Goal: Information Seeking & Learning: Learn about a topic

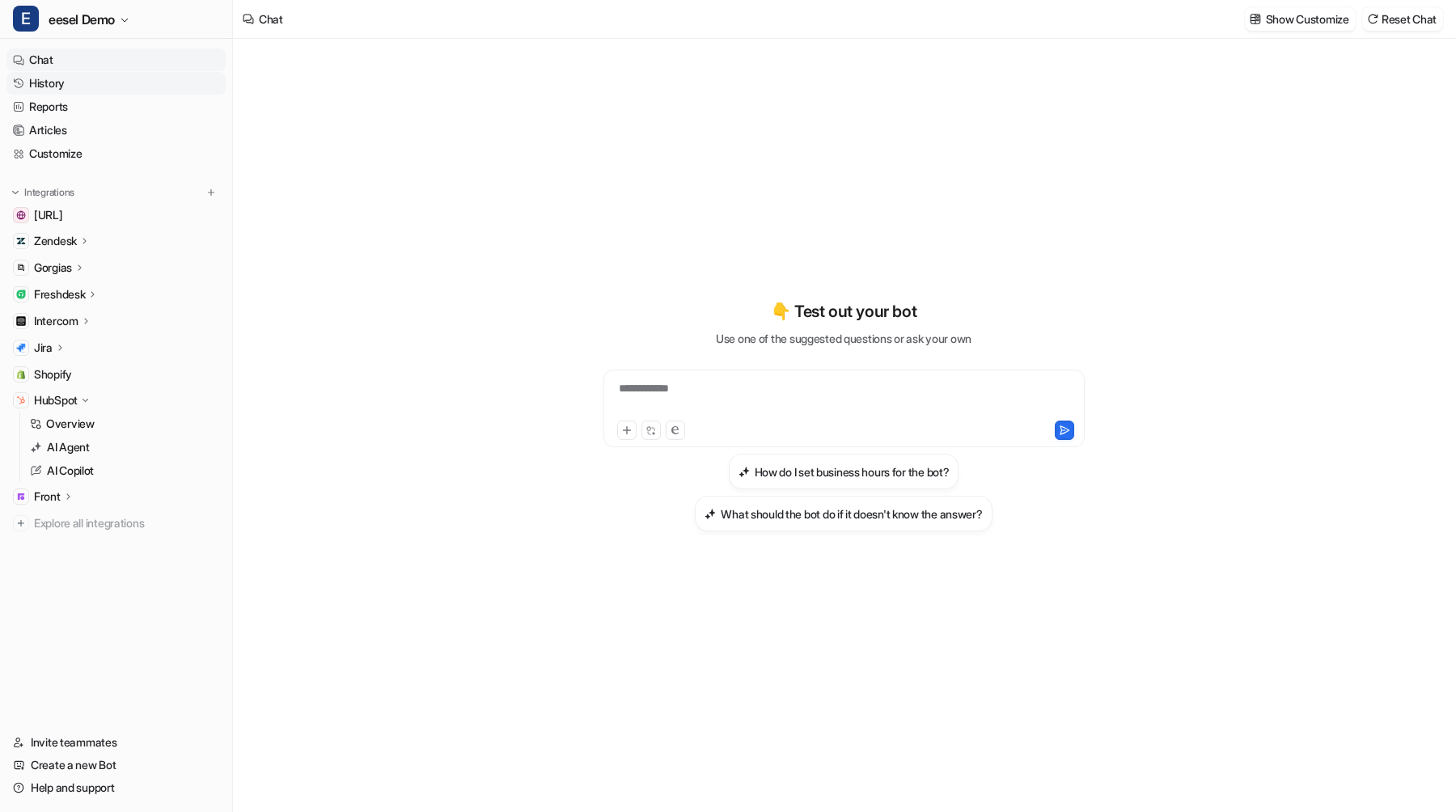
click at [84, 81] on link "History" at bounding box center [116, 83] width 219 height 23
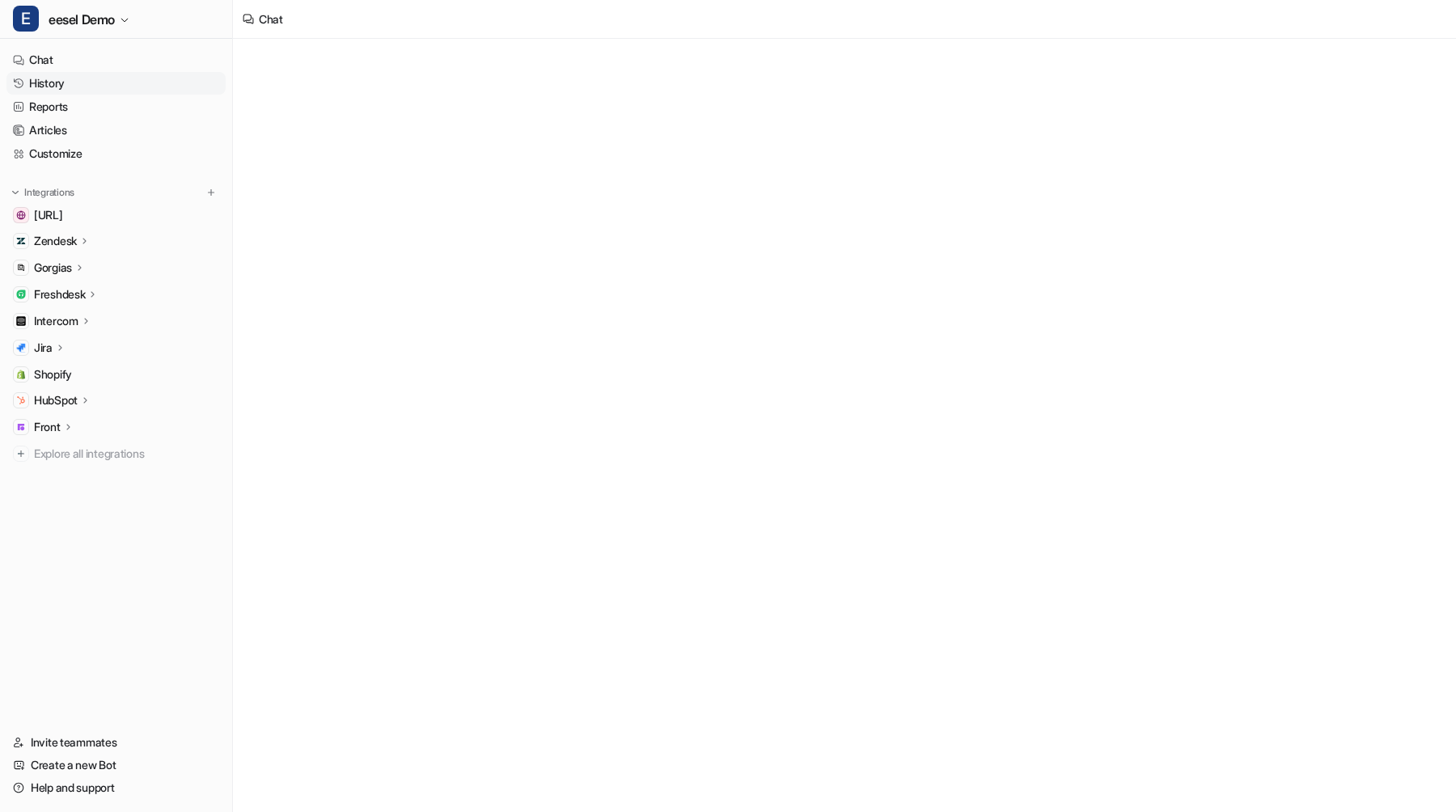
click at [94, 83] on link "History" at bounding box center [116, 83] width 219 height 23
type textarea "**********"
click at [84, 74] on link "History" at bounding box center [116, 83] width 219 height 23
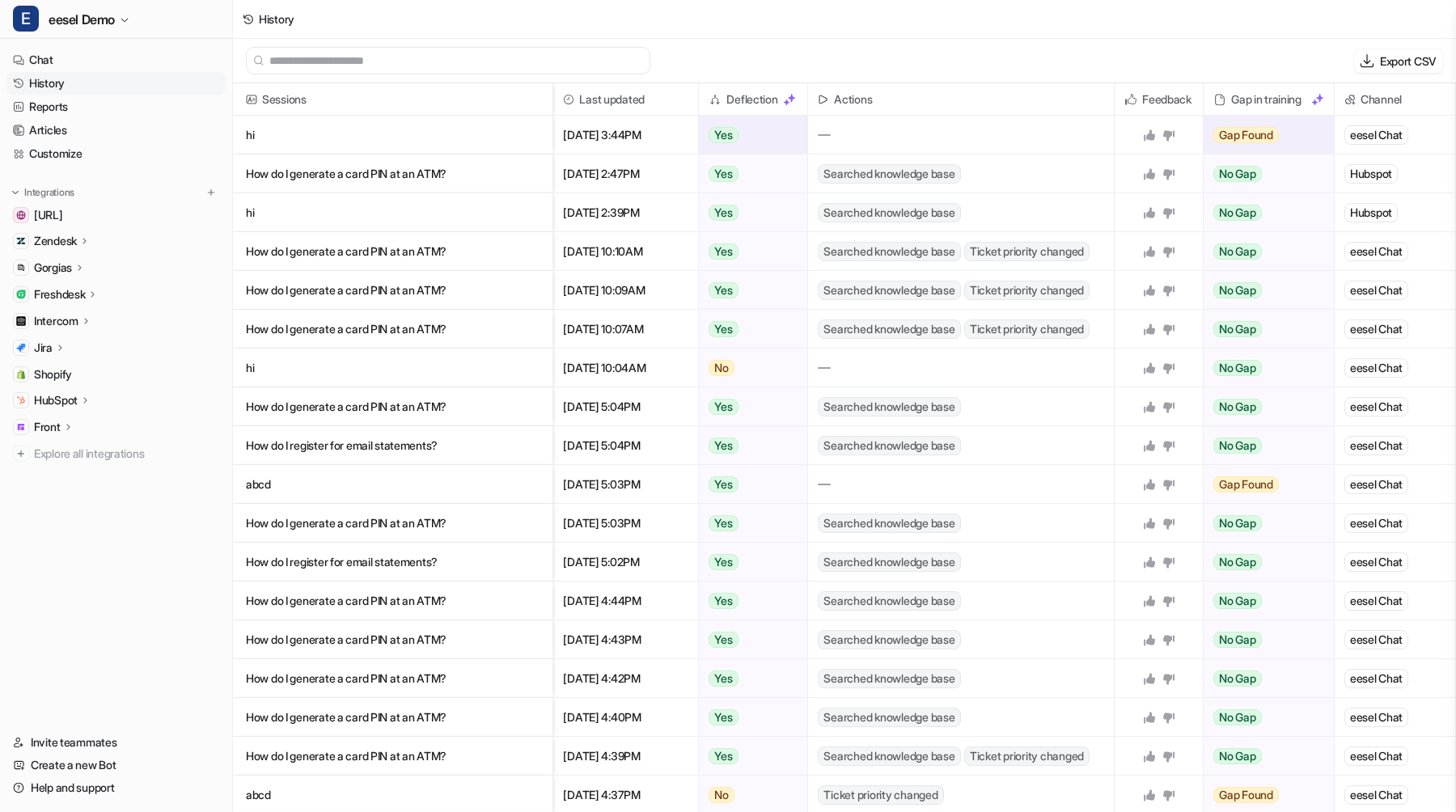
click at [386, 128] on p "hi" at bounding box center [392, 134] width 294 height 39
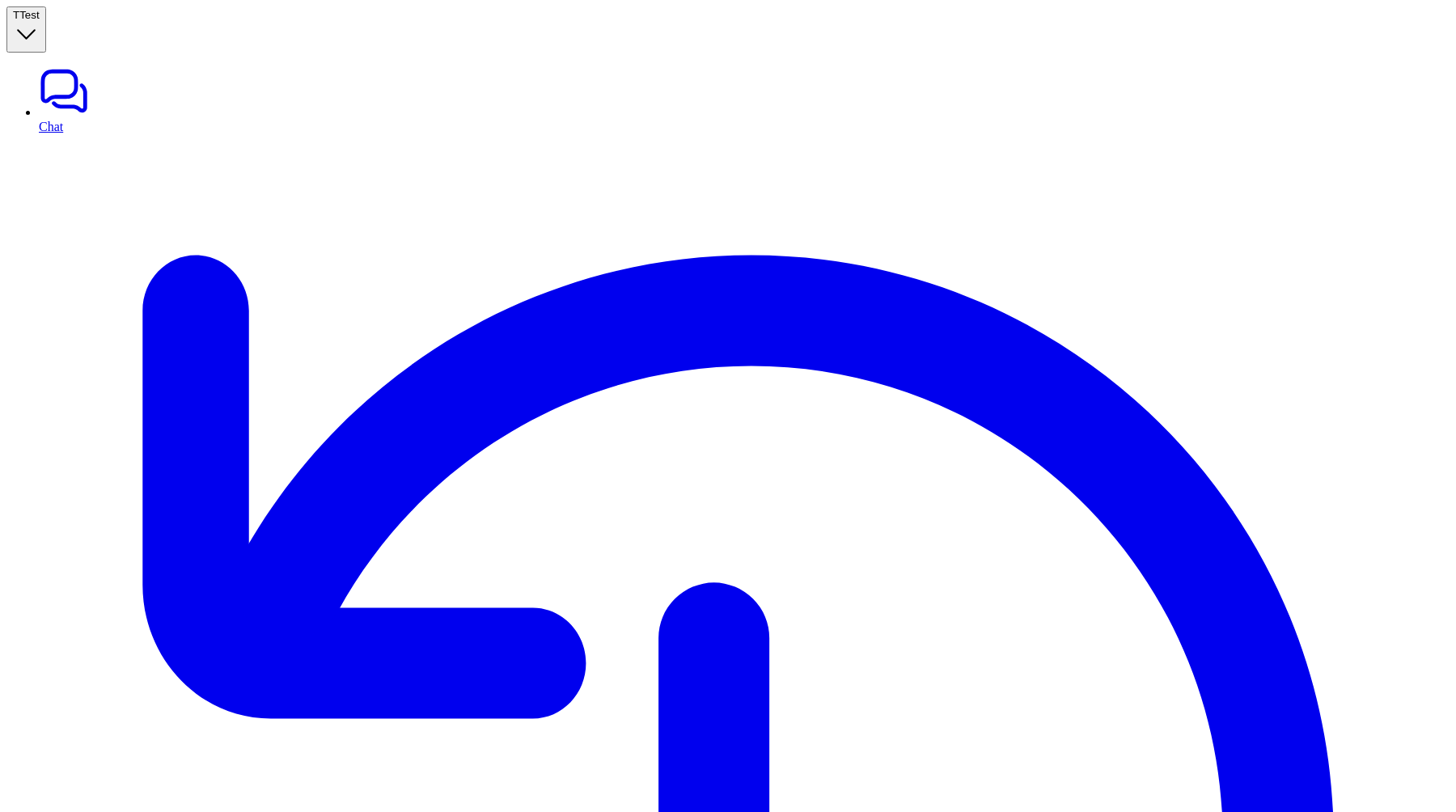
type textarea "**********"
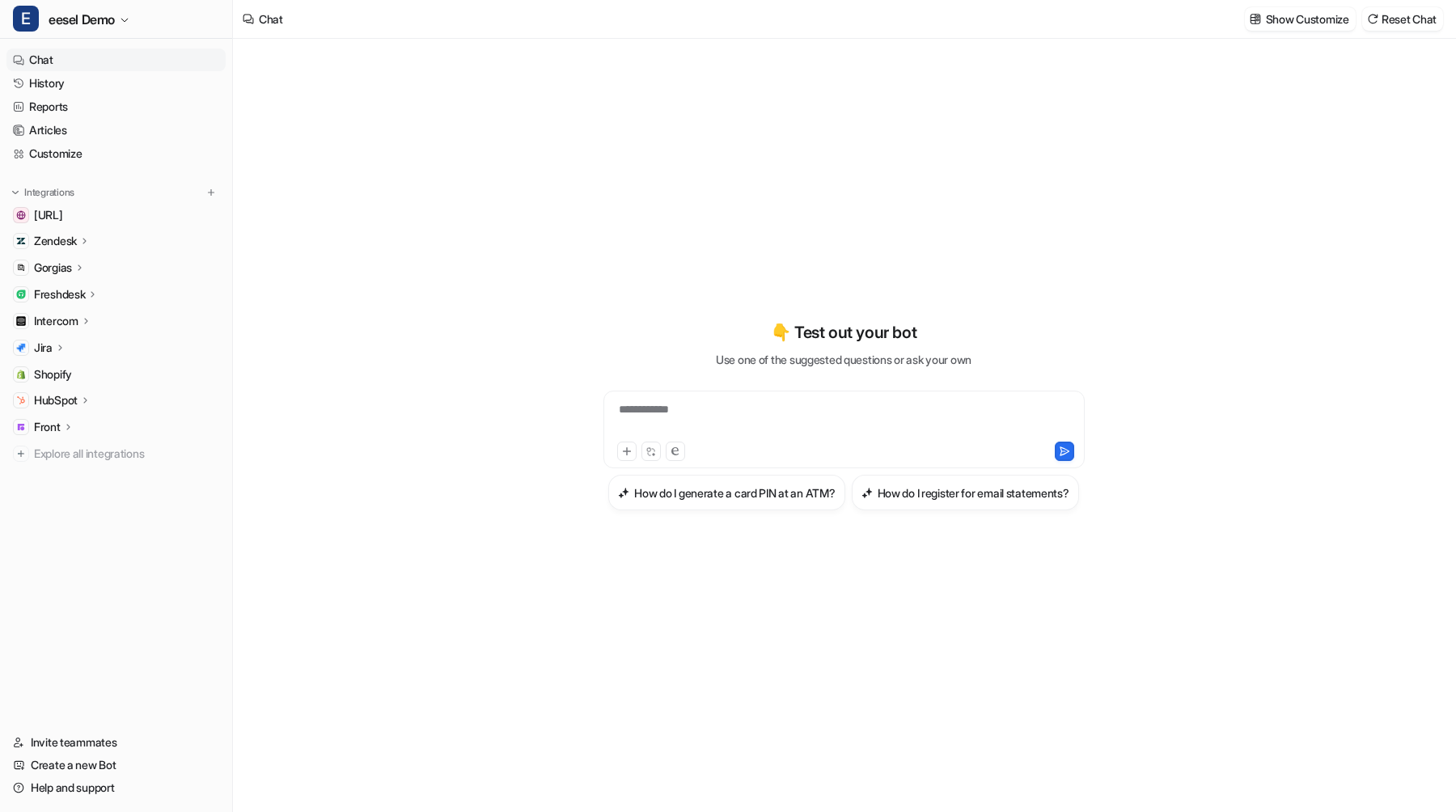
click at [62, 391] on div "HubSpot" at bounding box center [116, 400] width 219 height 23
click at [67, 473] on p "AI Copilot" at bounding box center [70, 471] width 47 height 16
click at [76, 426] on p "Overview" at bounding box center [70, 424] width 49 height 16
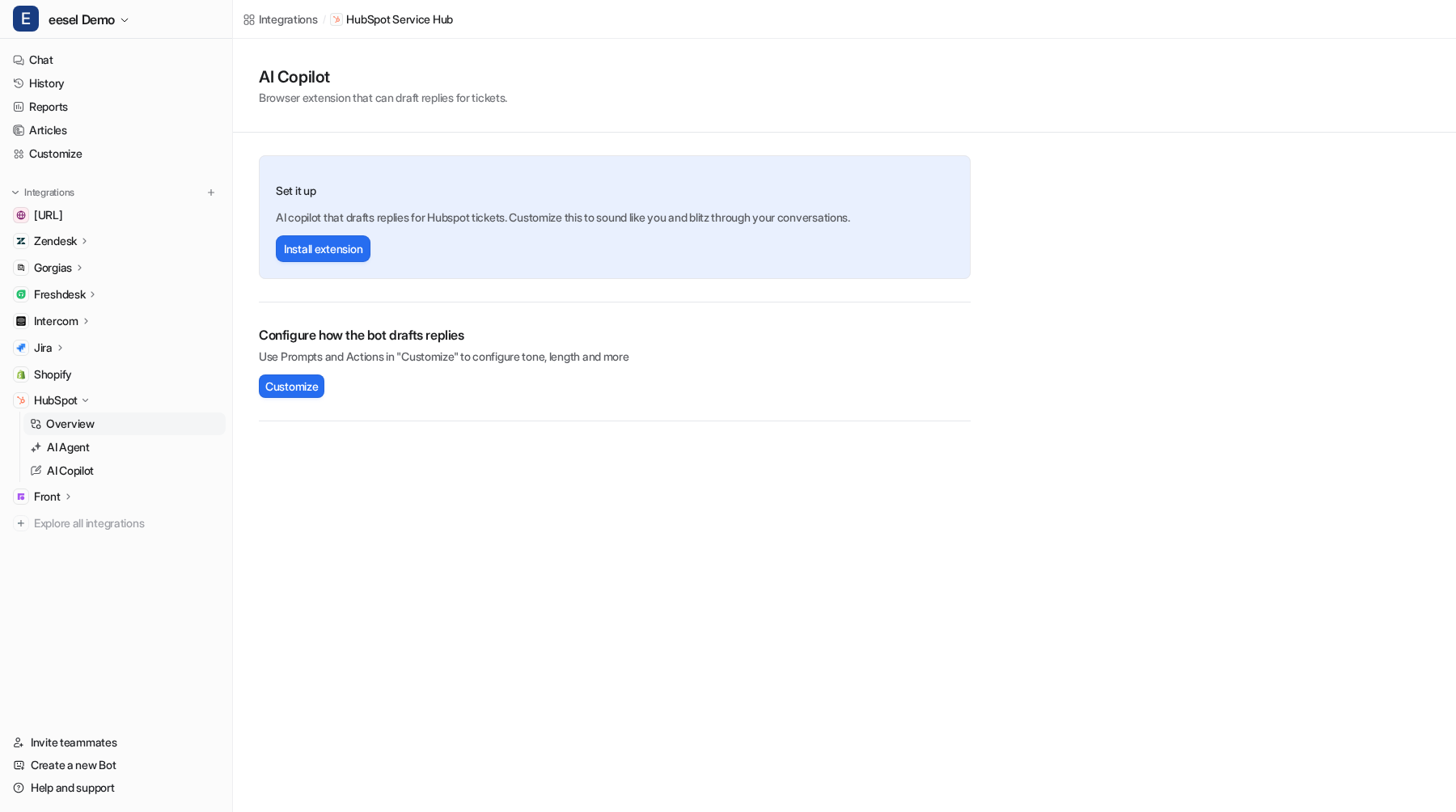
click at [77, 424] on p "Overview" at bounding box center [70, 424] width 49 height 16
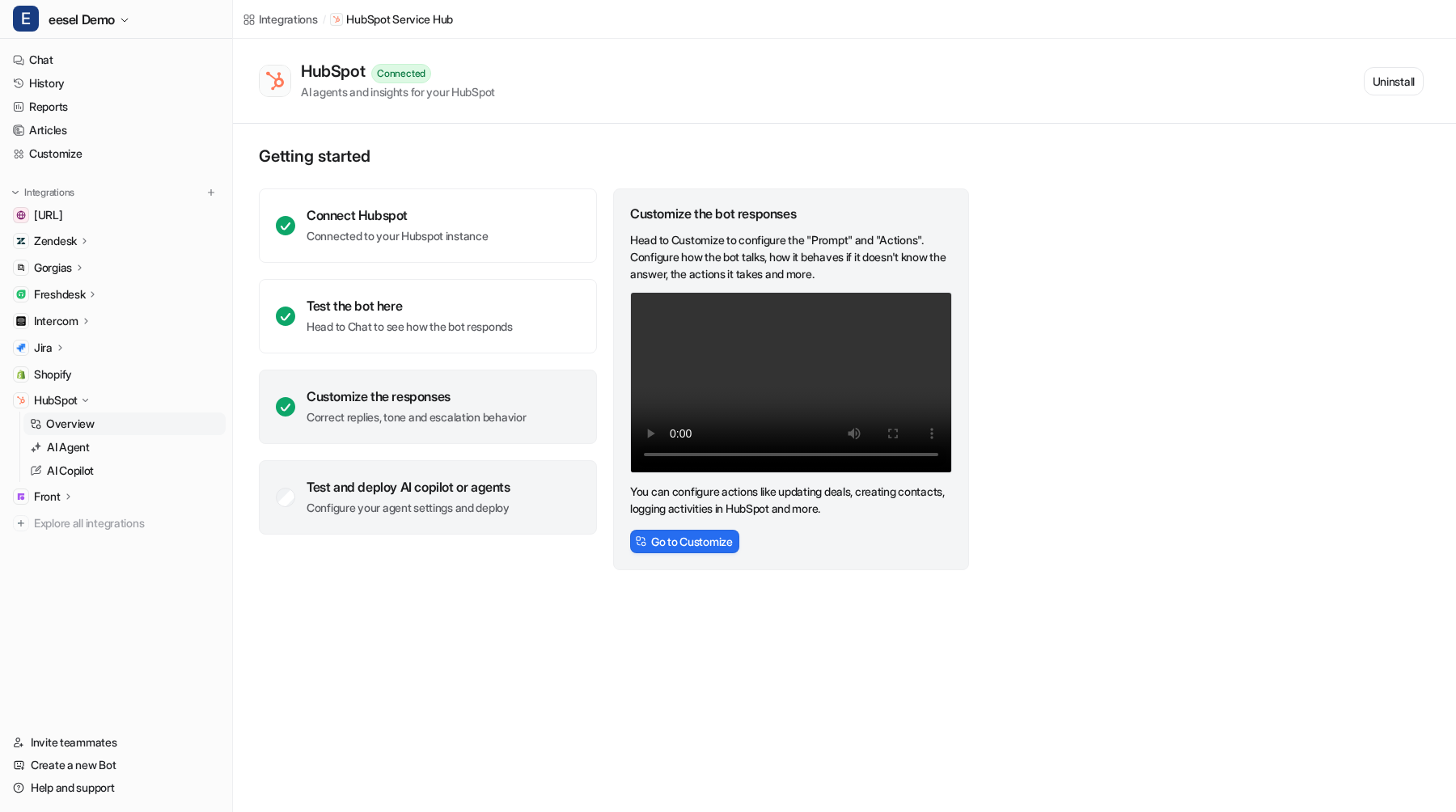
click at [350, 493] on div "Test and deploy AI copilot or agents" at bounding box center [408, 487] width 204 height 16
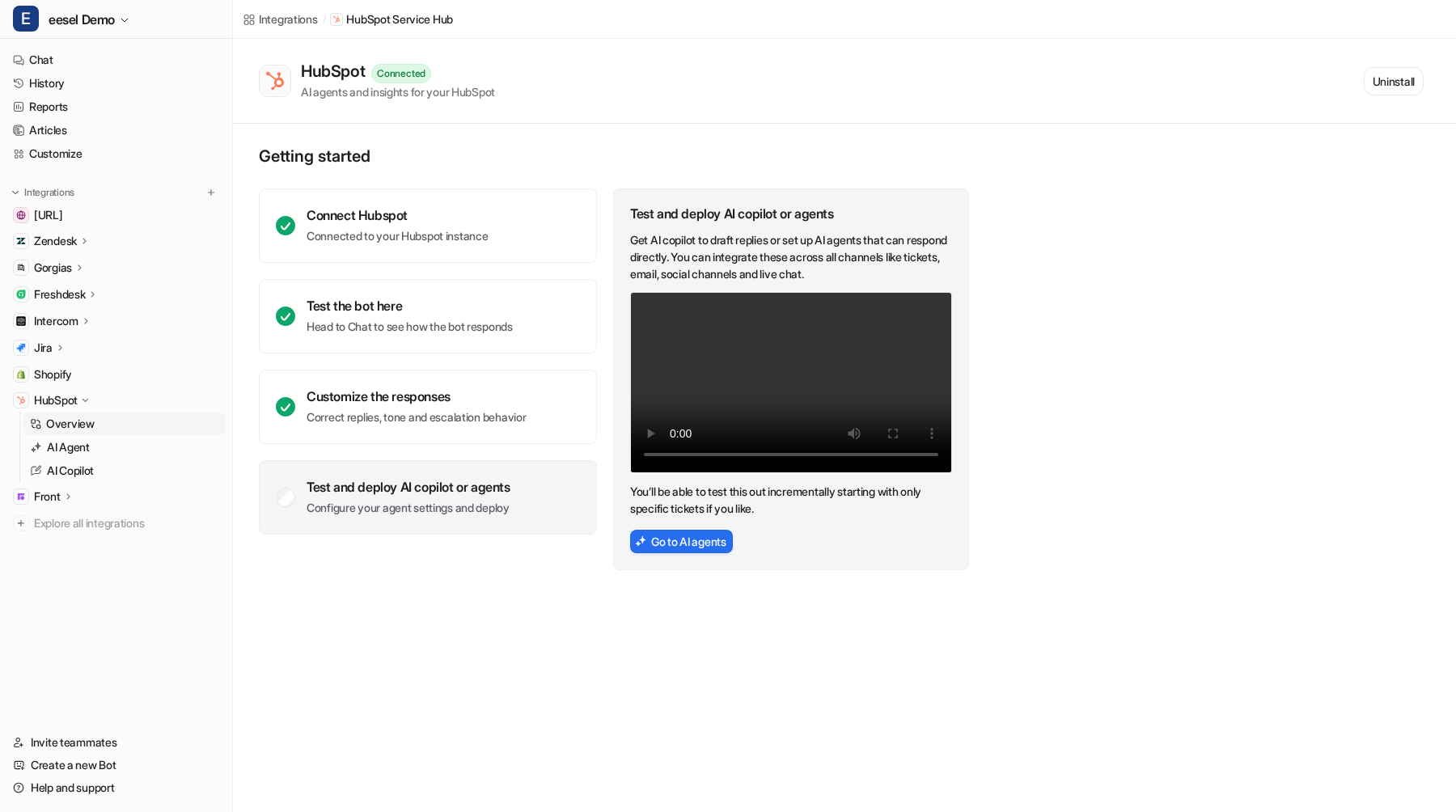
click at [59, 404] on p "HubSpot" at bounding box center [56, 400] width 44 height 16
click at [77, 239] on p "Zendesk" at bounding box center [55, 241] width 43 height 16
click at [77, 266] on p "Overview" at bounding box center [70, 265] width 49 height 16
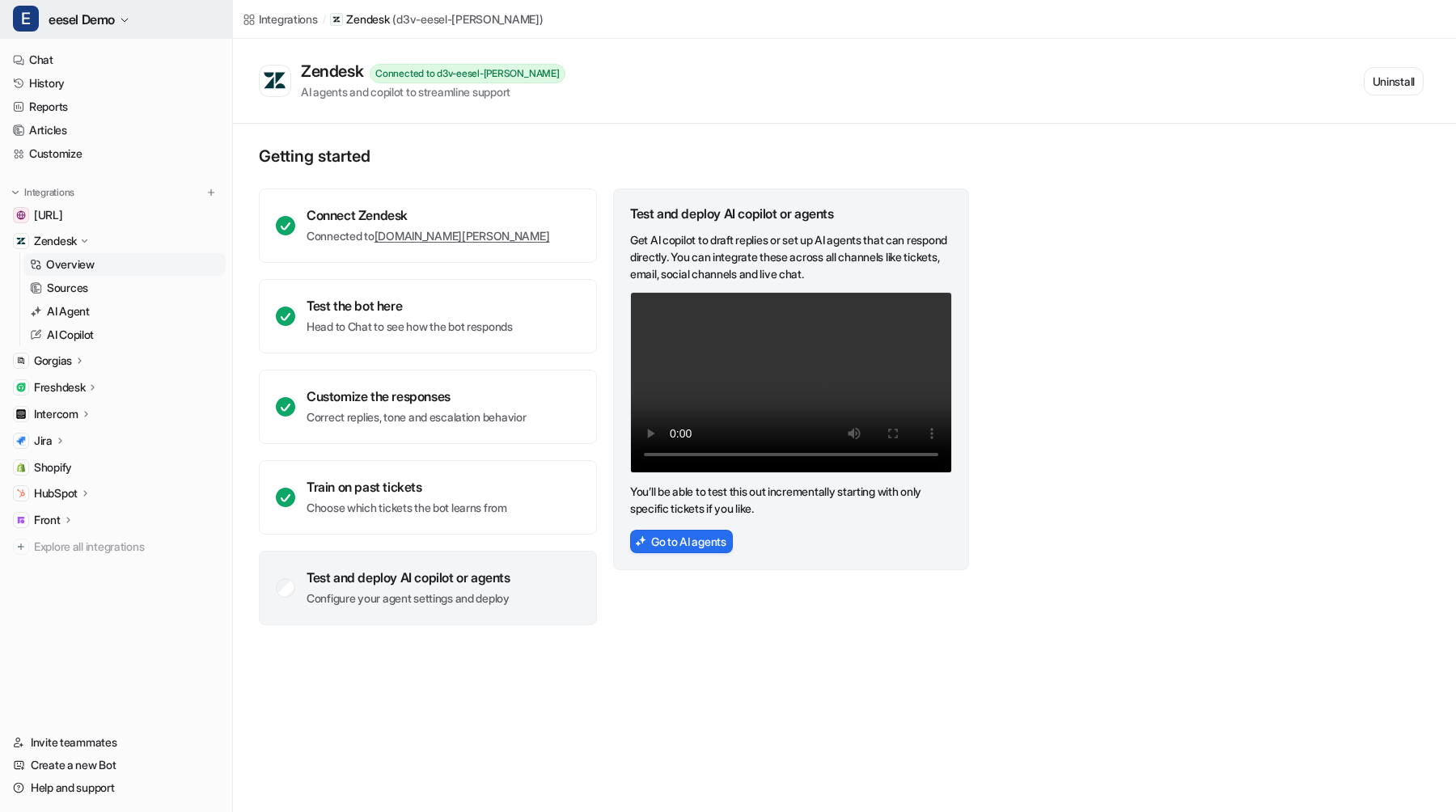
click at [100, 17] on span "eesel Demo" at bounding box center [82, 19] width 67 height 23
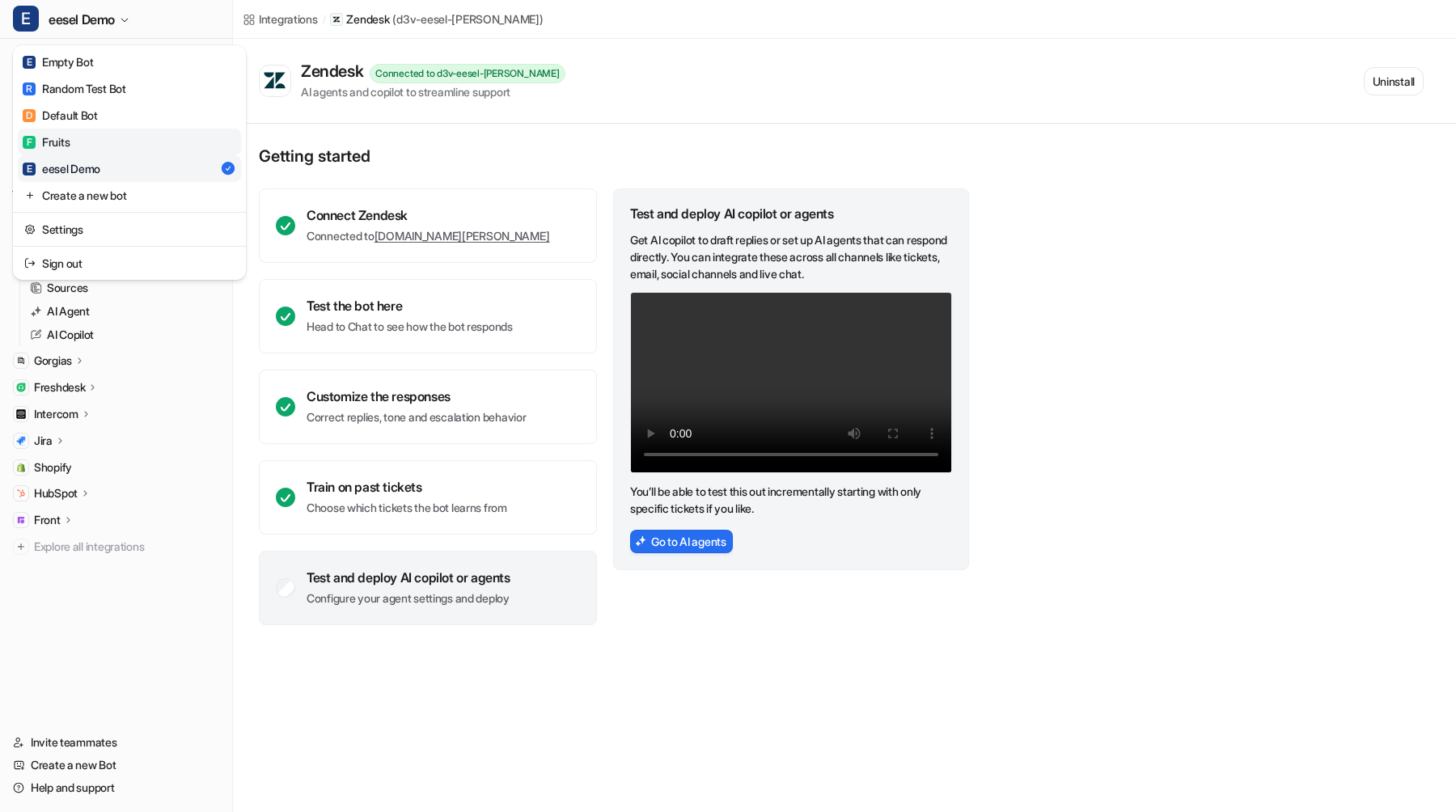
click at [101, 146] on link "F Fruits" at bounding box center [129, 141] width 223 height 27
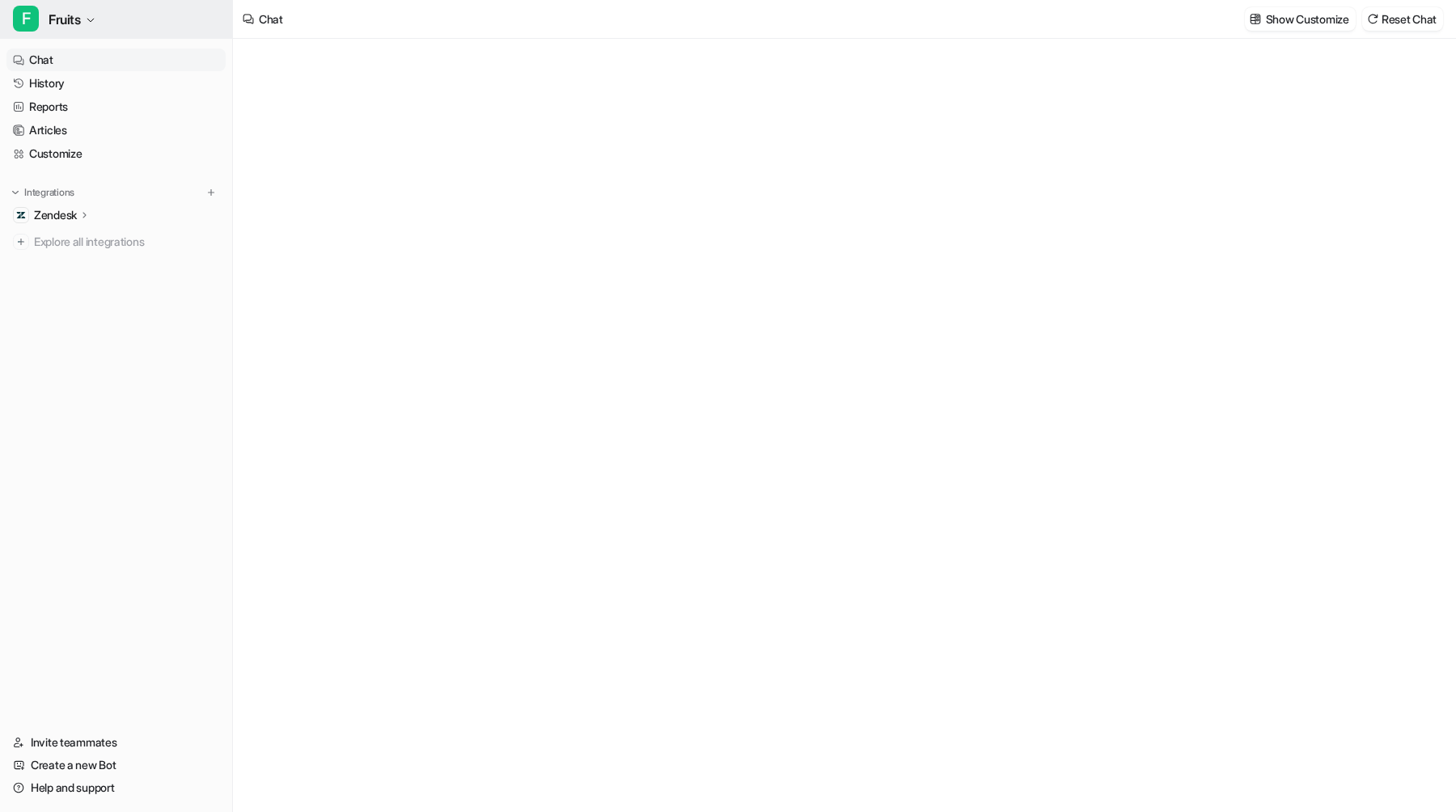
type textarea "**********"
click at [88, 22] on icon "button" at bounding box center [91, 20] width 10 height 10
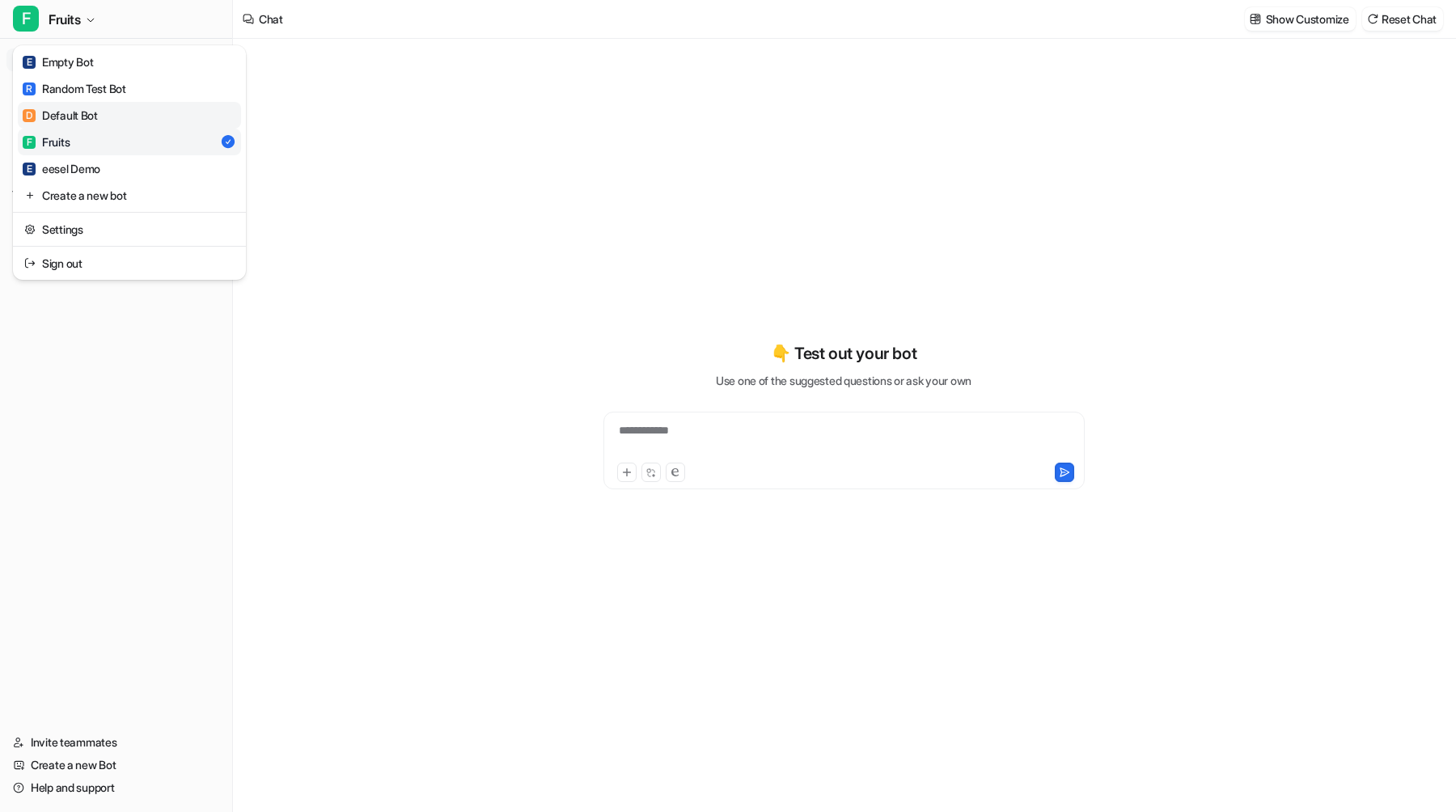
click at [89, 115] on div "D Default Bot" at bounding box center [61, 114] width 76 height 17
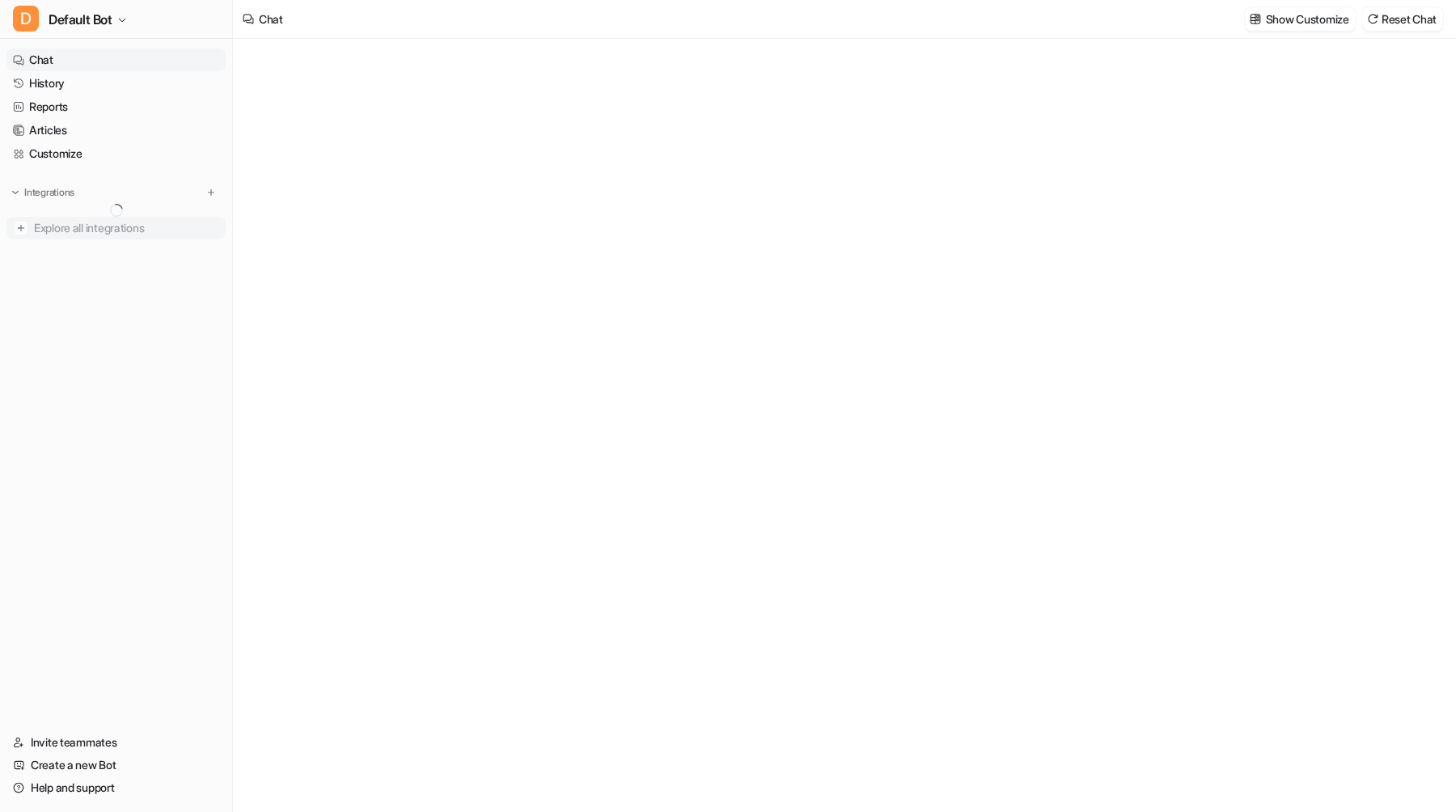
click at [89, 224] on ul "Explore all integrations" at bounding box center [116, 228] width 219 height 23
type textarea "**********"
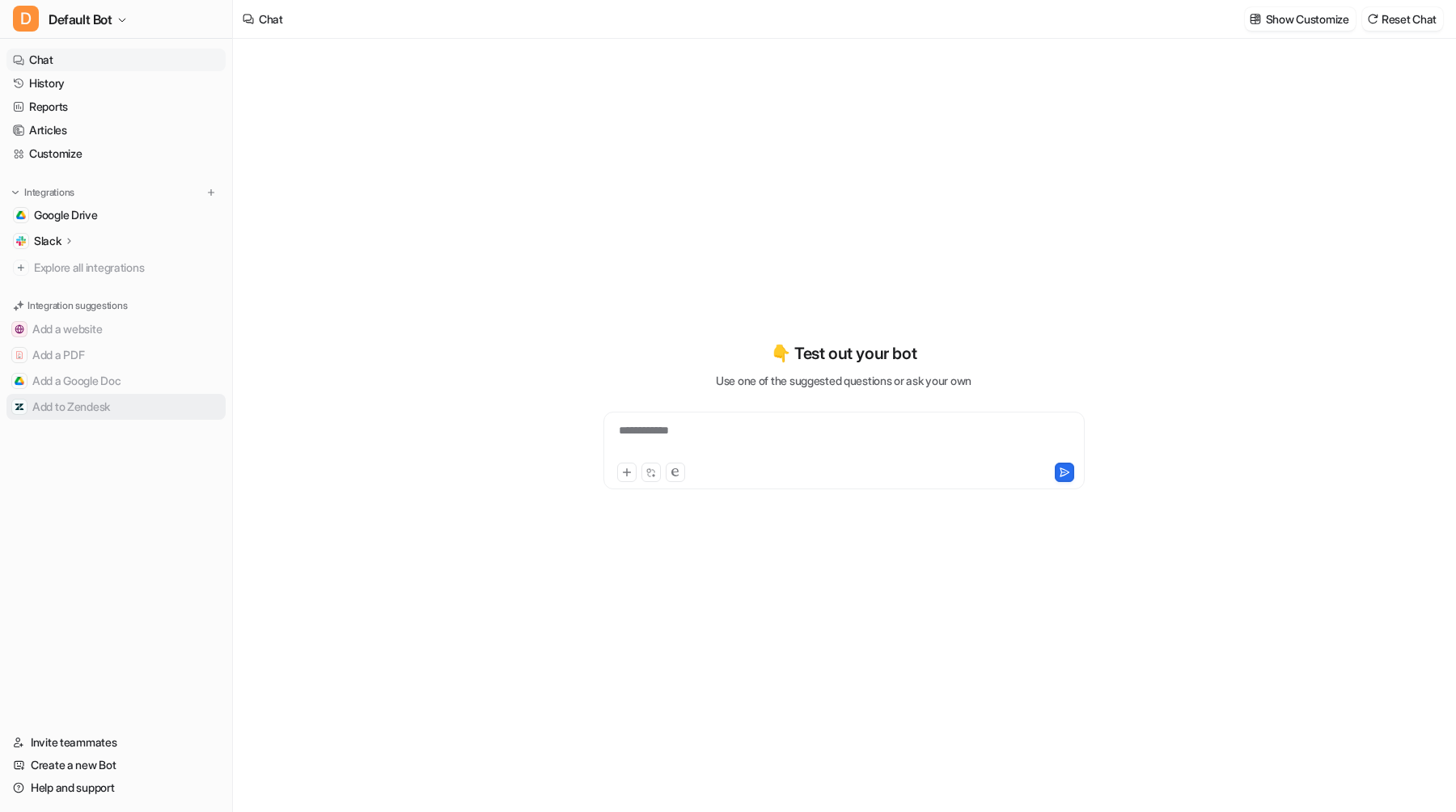
click at [75, 404] on button "Add to Zendesk" at bounding box center [116, 407] width 219 height 26
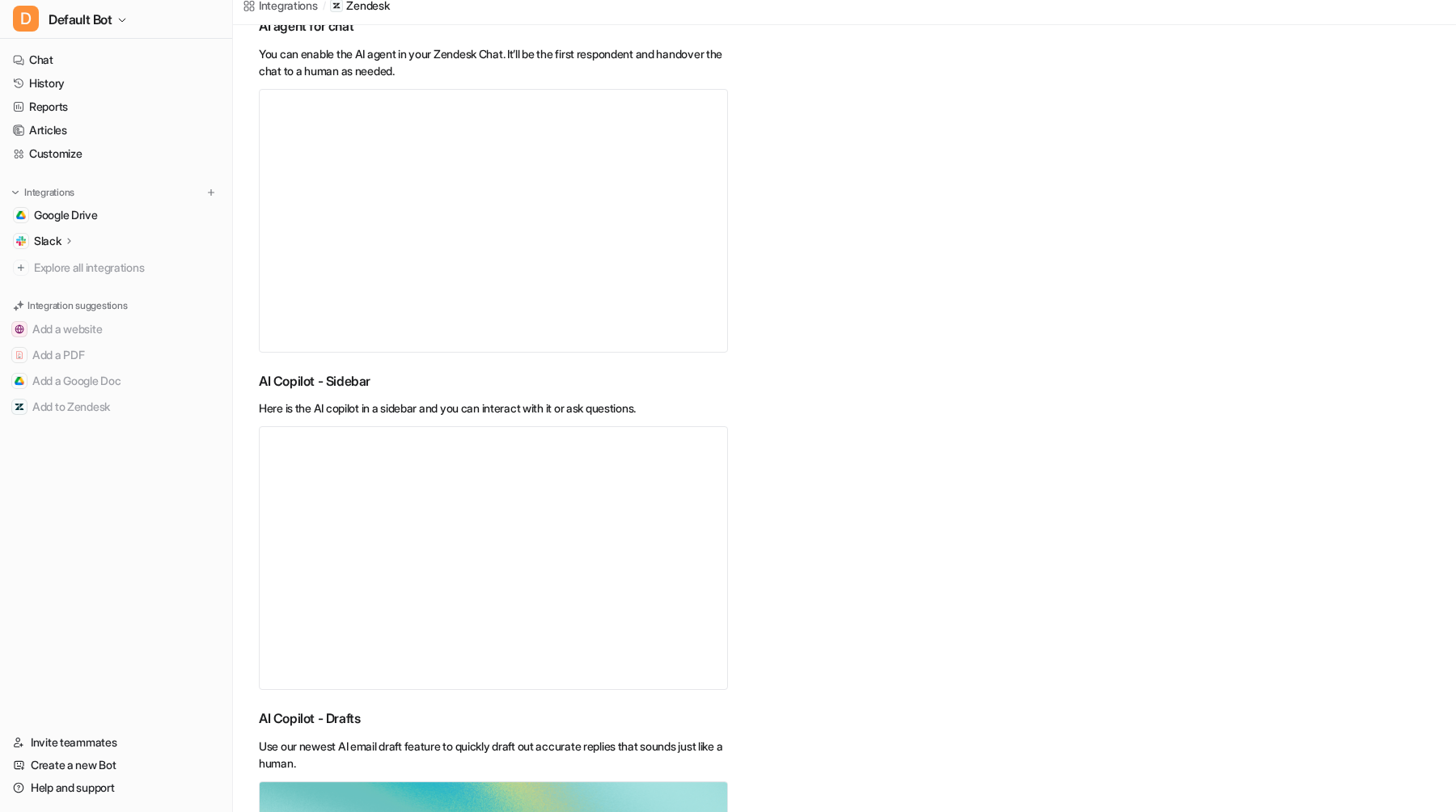
scroll to position [699, 0]
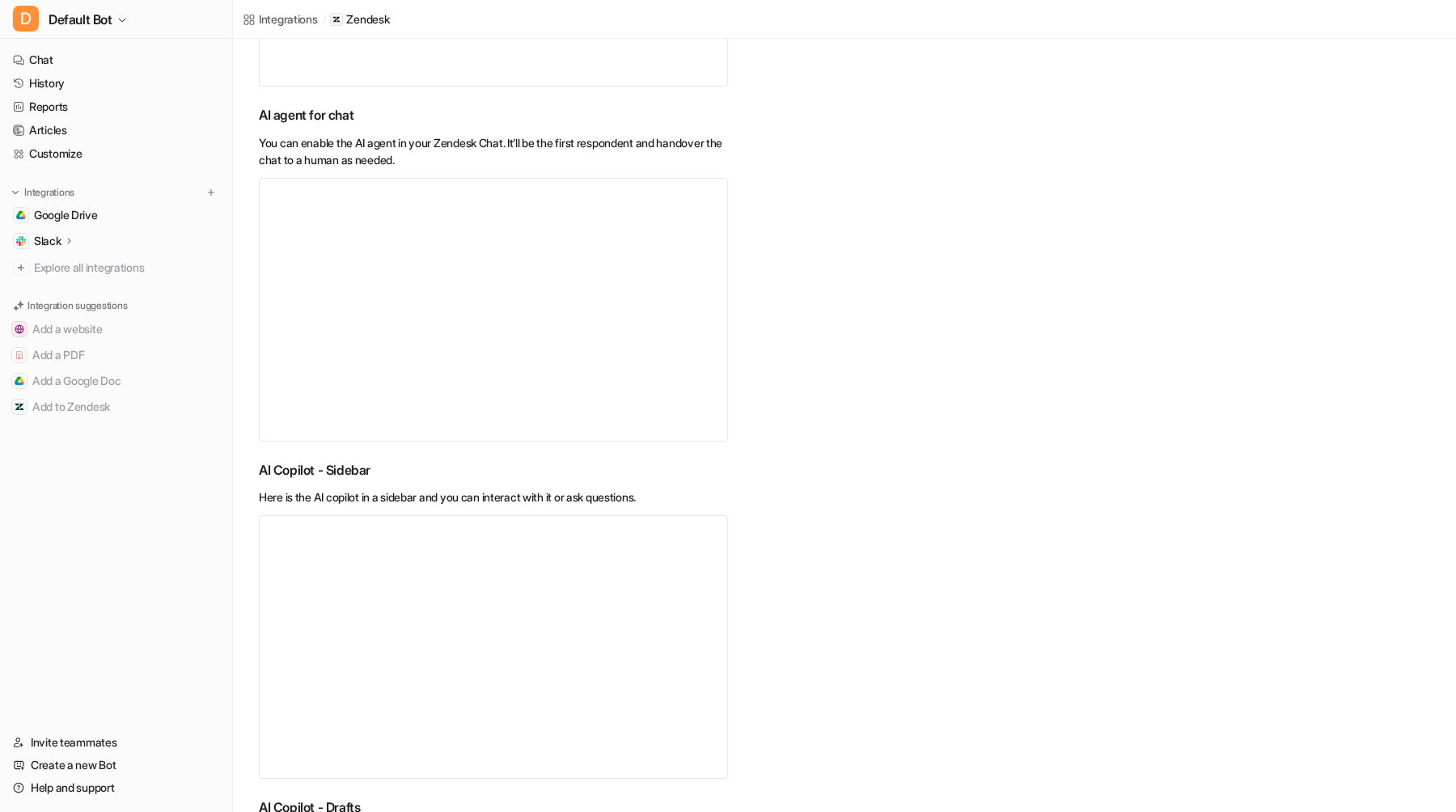
click at [468, 381] on video "Your browser does not support the video tag." at bounding box center [494, 309] width 470 height 264
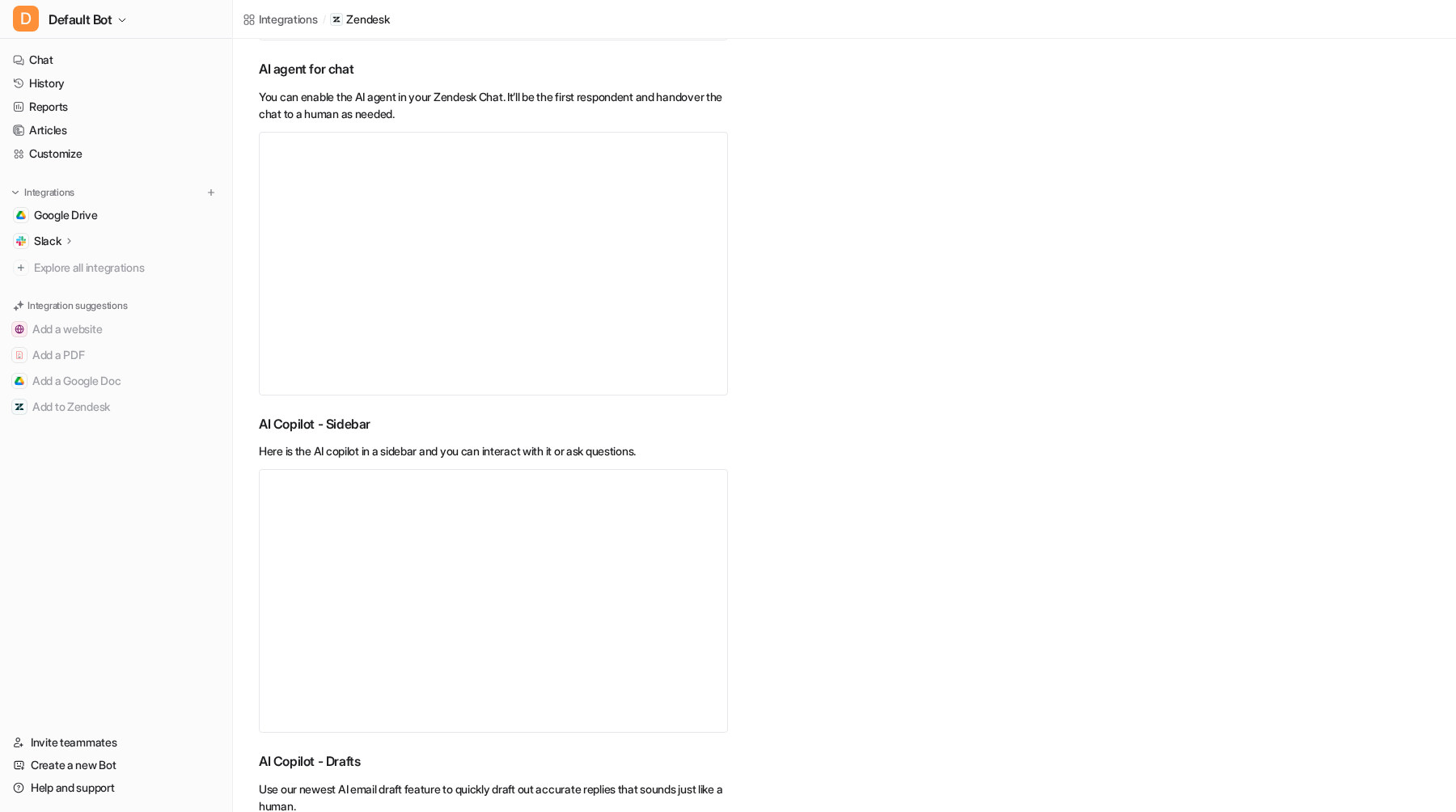
scroll to position [612, 0]
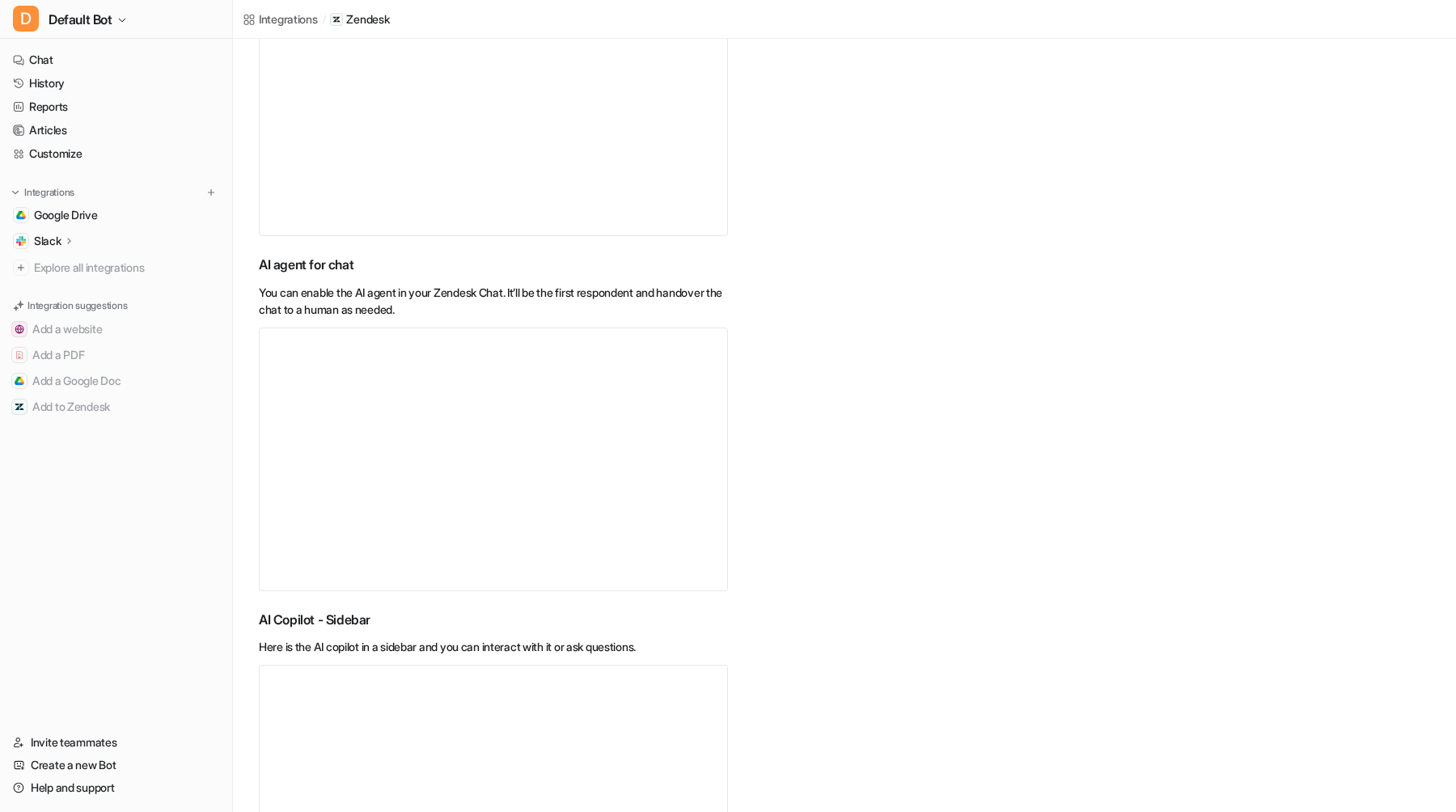
scroll to position [692, 0]
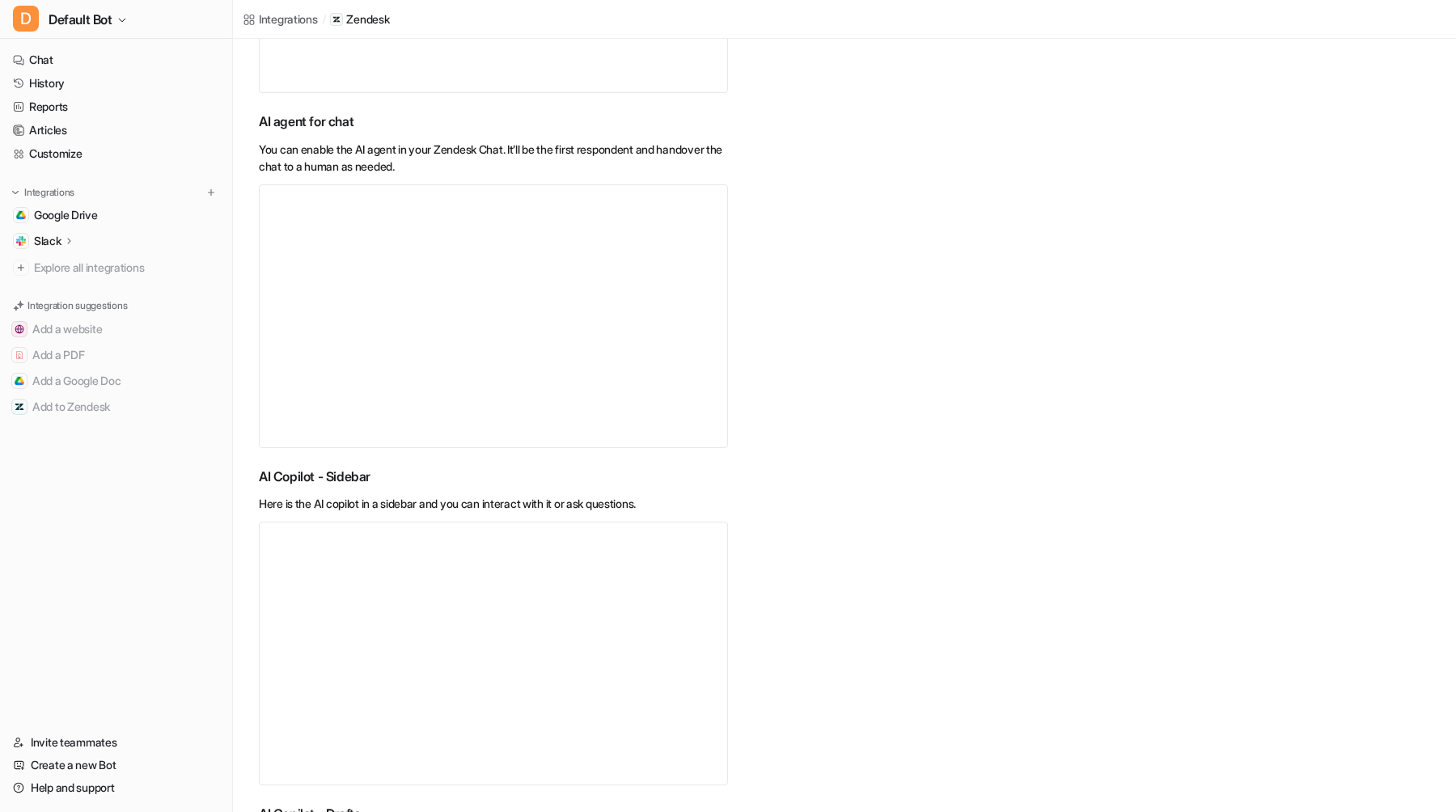
click at [622, 312] on video "Your browser does not support the video tag." at bounding box center [494, 315] width 470 height 264
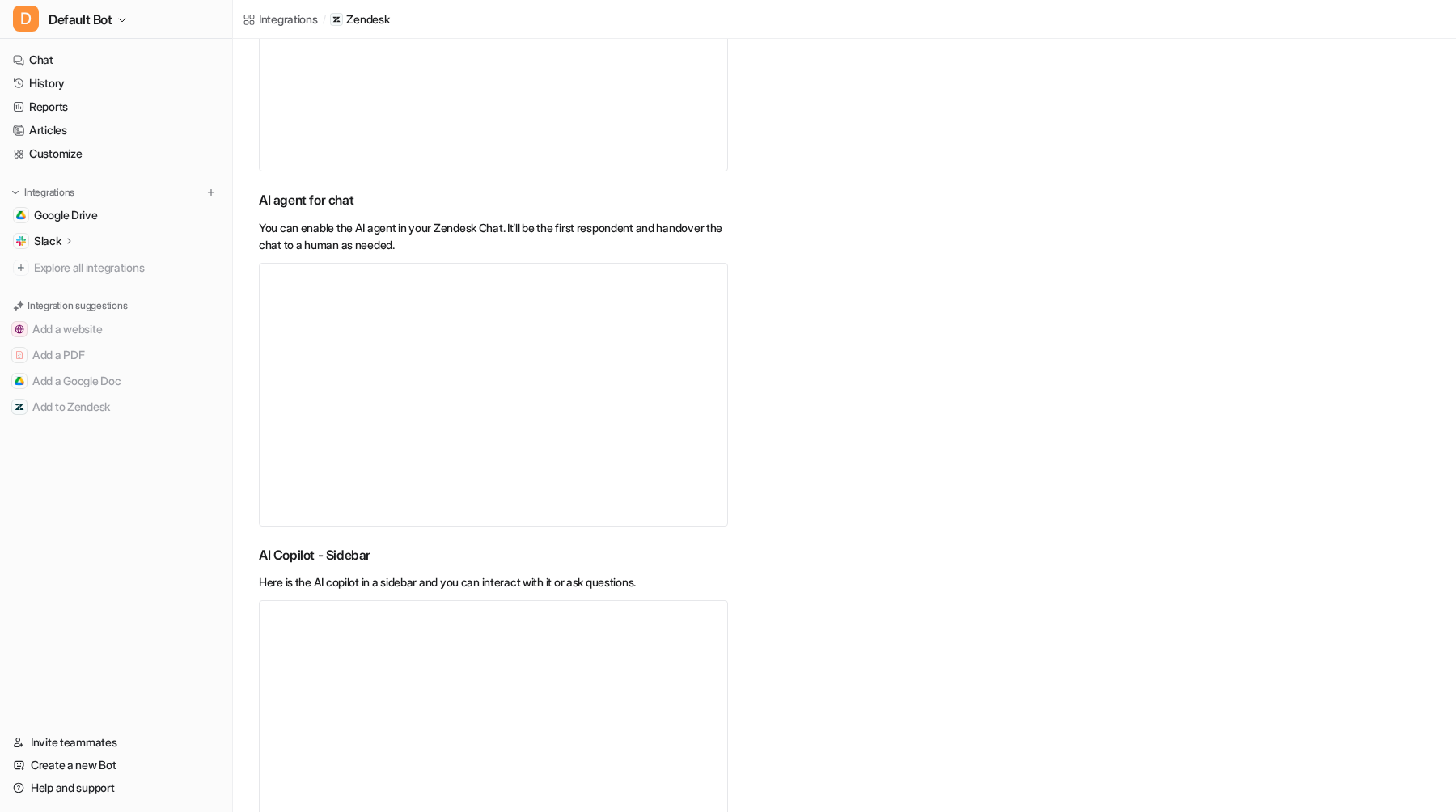
scroll to position [678, 0]
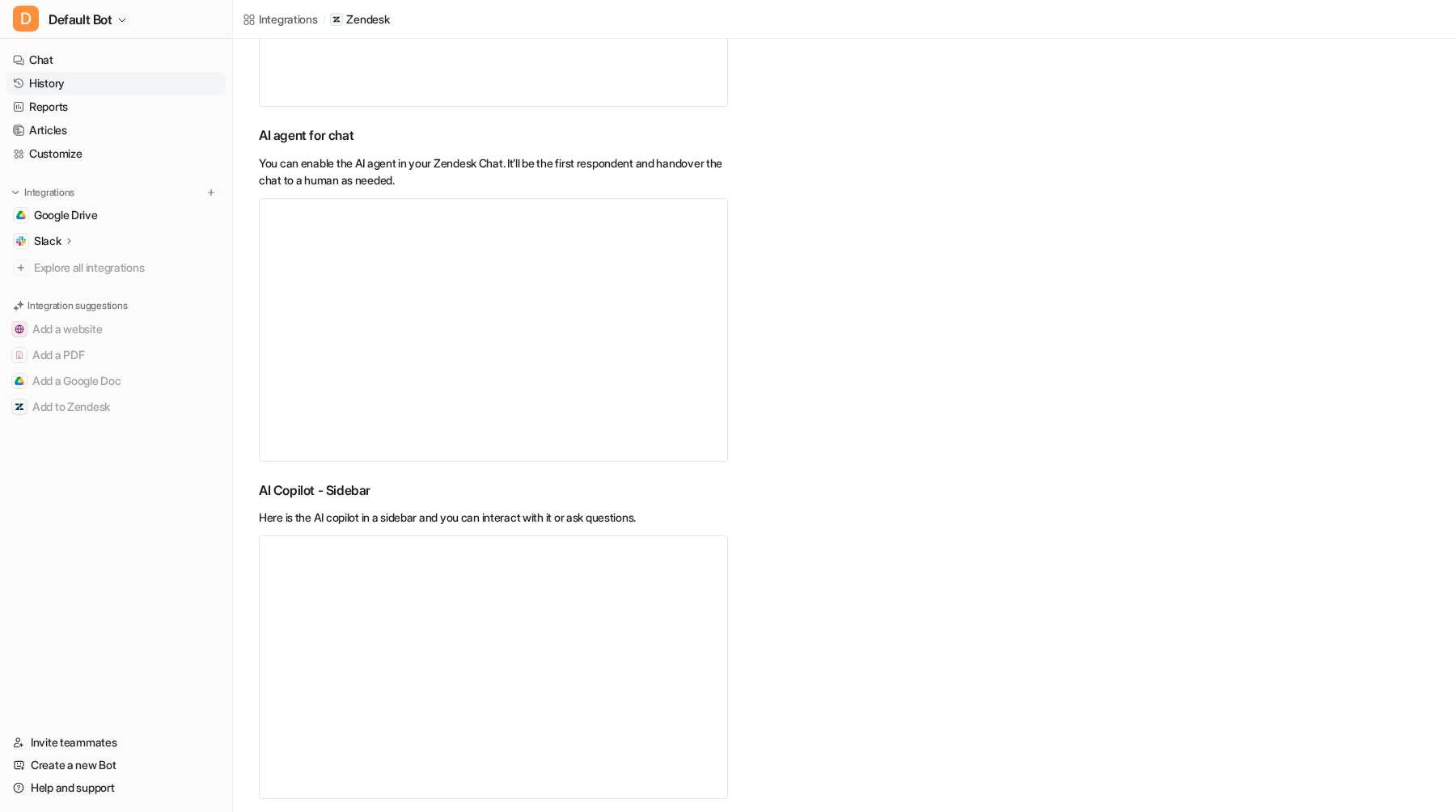
click at [117, 85] on link "History" at bounding box center [116, 83] width 219 height 23
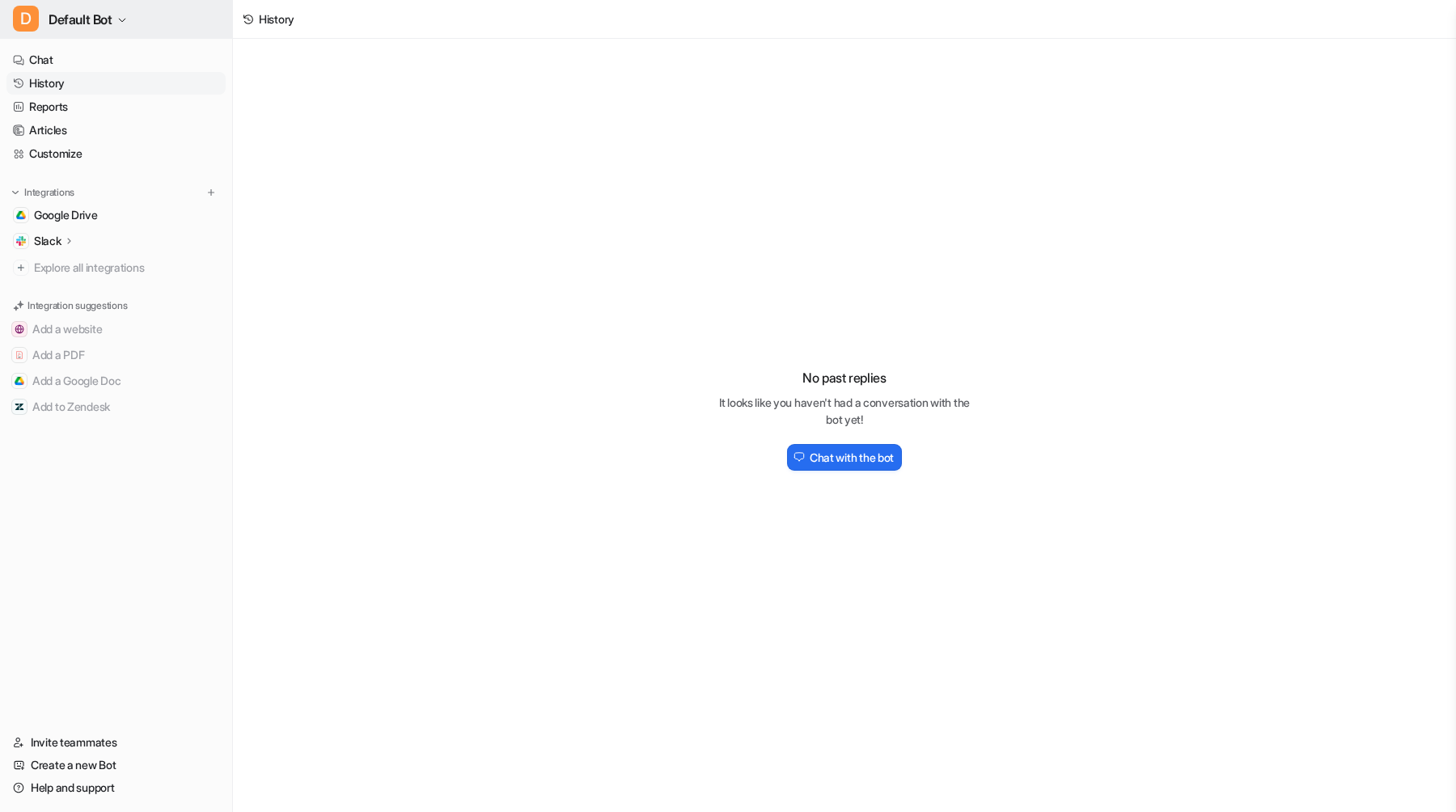
click at [194, 22] on button "D Default Bot" at bounding box center [115, 19] width 232 height 39
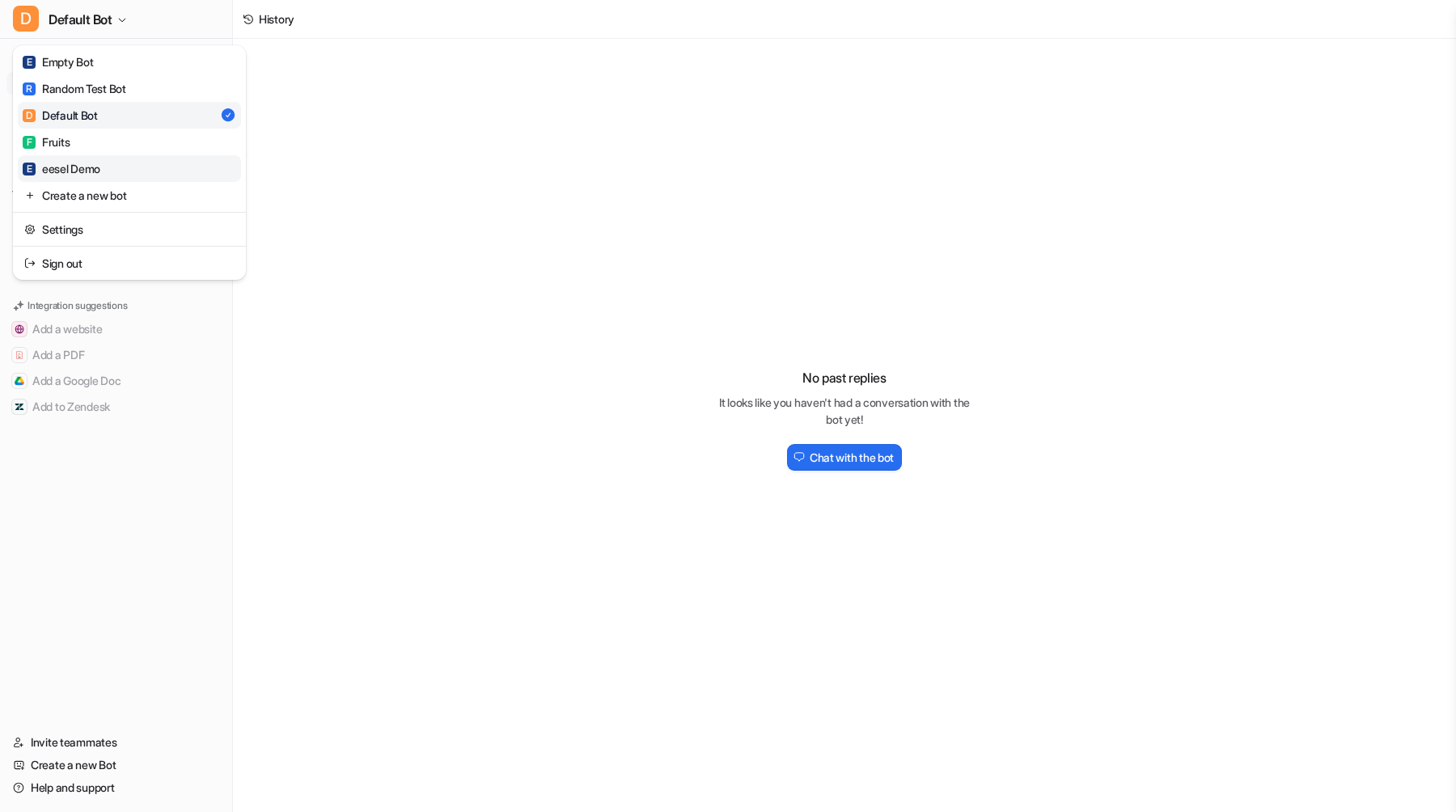
click at [119, 165] on link "E eesel Demo" at bounding box center [129, 168] width 223 height 27
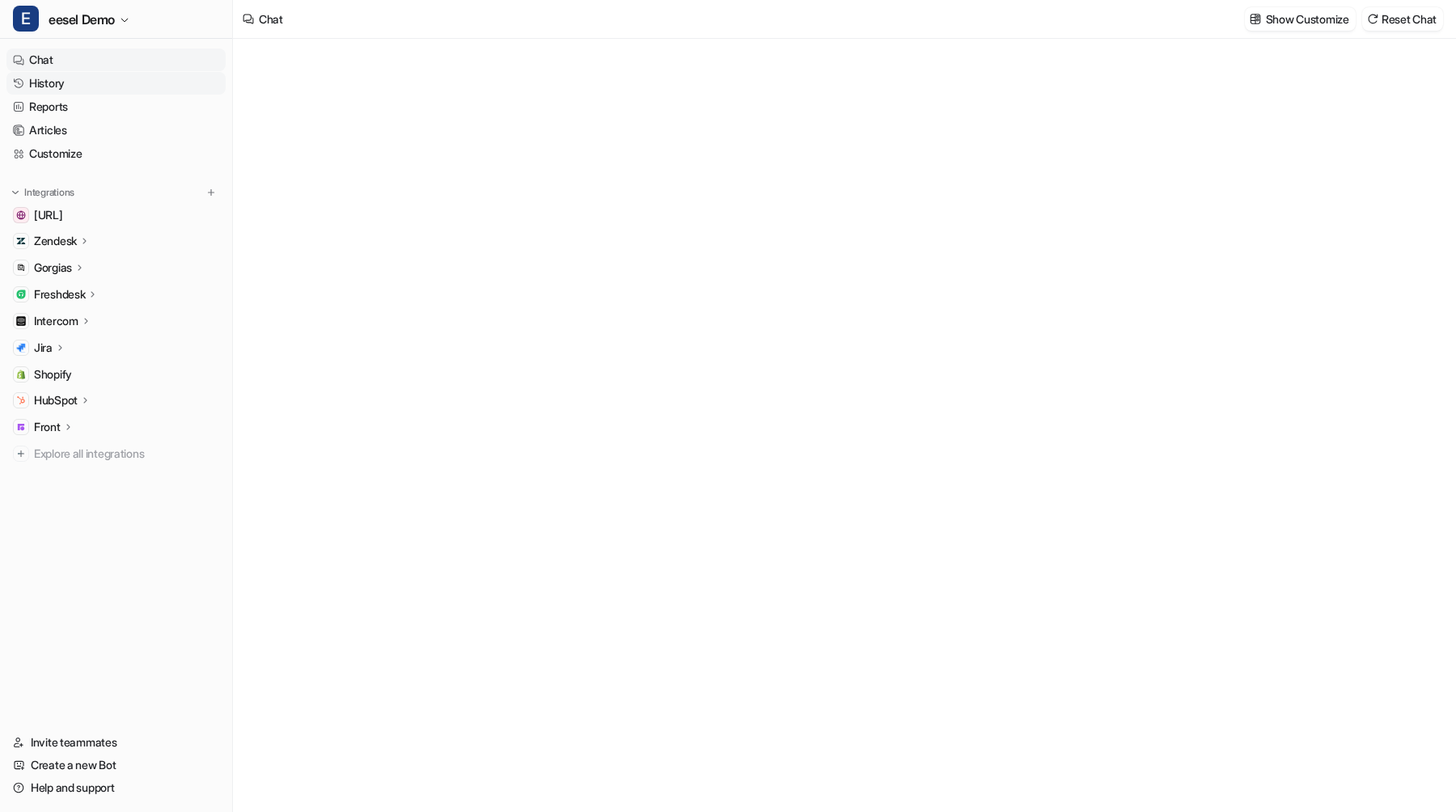
type textarea "**********"
click at [90, 76] on link "History" at bounding box center [116, 83] width 219 height 23
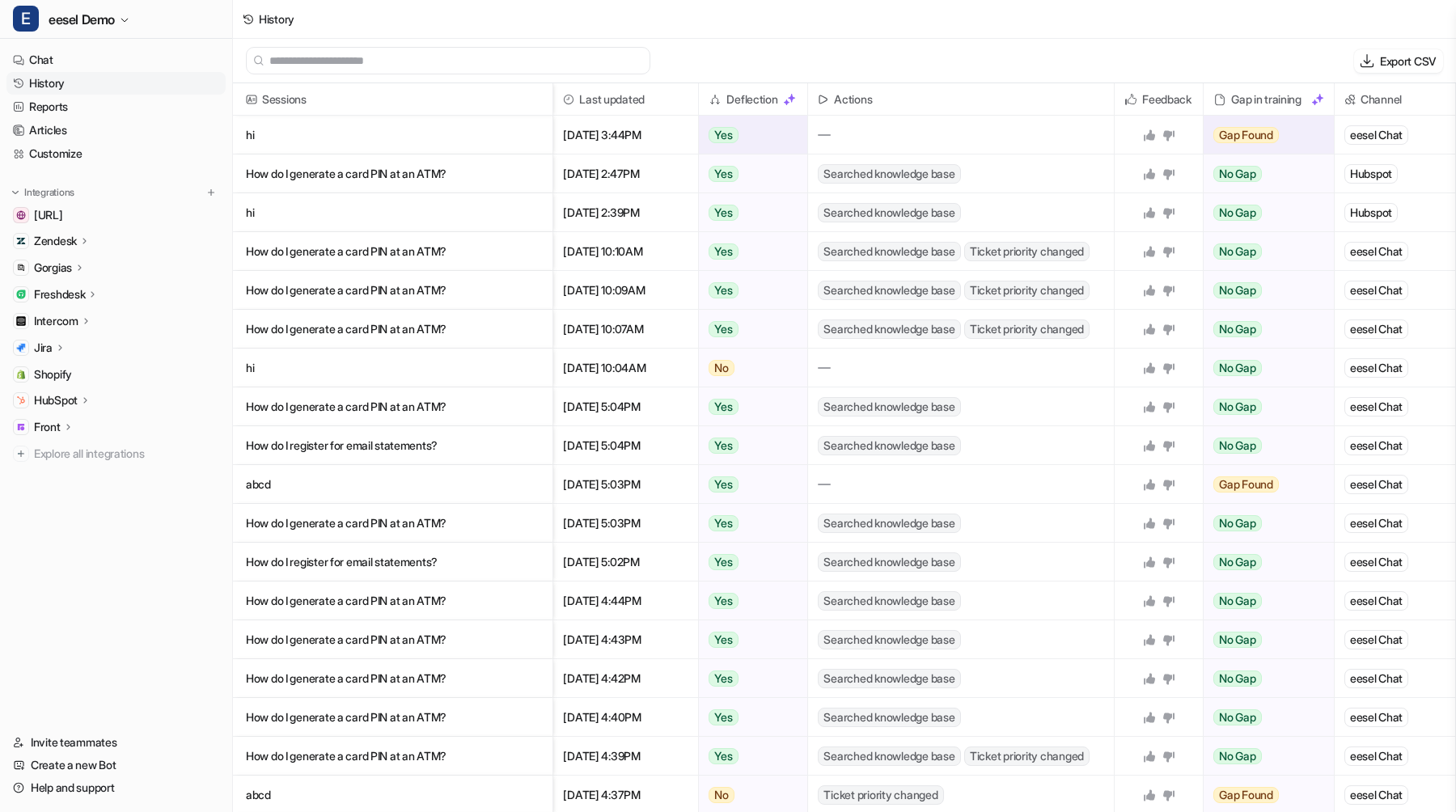
click at [1368, 130] on div "eesel Chat" at bounding box center [1376, 135] width 64 height 20
click at [1376, 133] on div "eesel Chat" at bounding box center [1376, 135] width 64 height 20
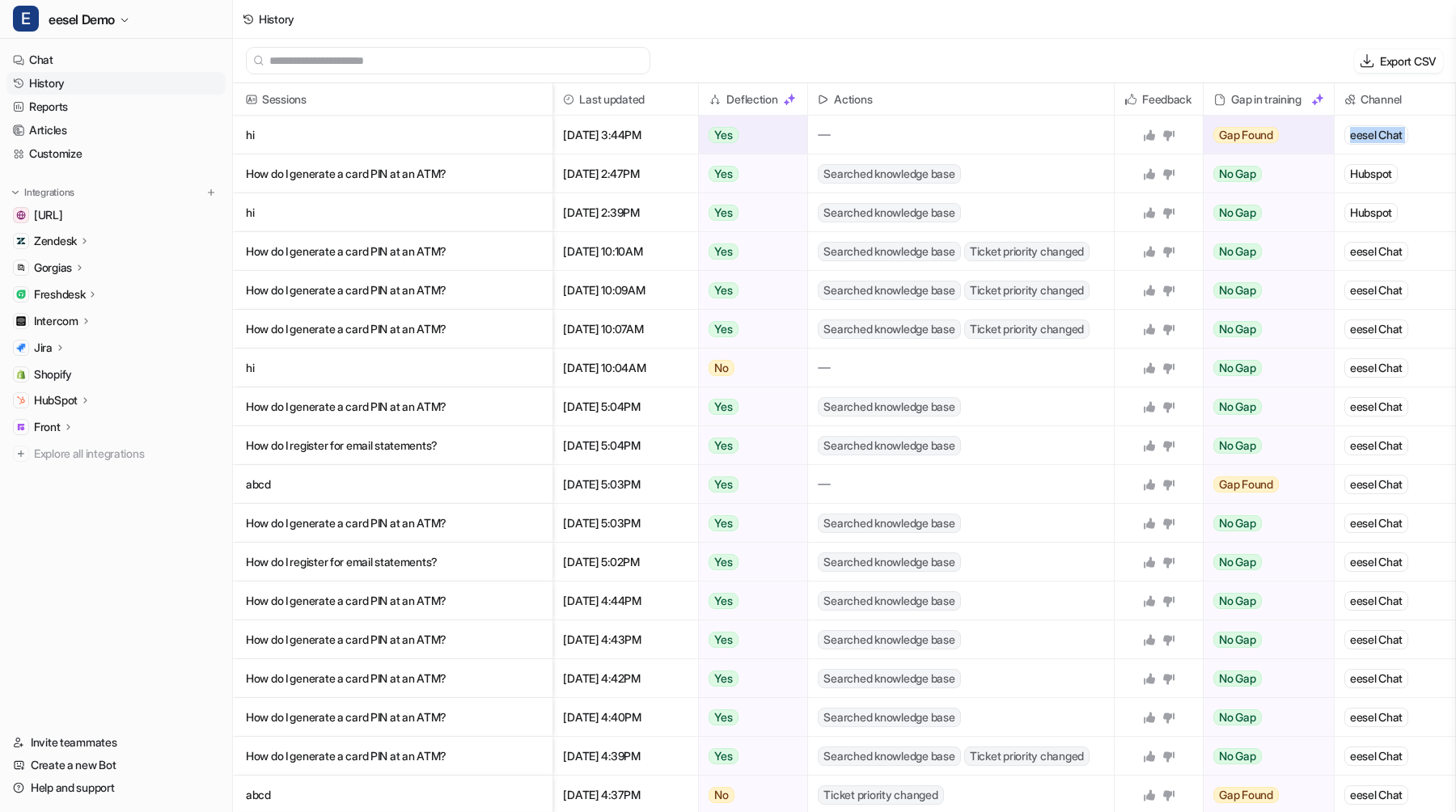
click at [1376, 133] on div "eesel Chat" at bounding box center [1376, 135] width 64 height 20
click at [1367, 161] on span "Hubspot" at bounding box center [1395, 173] width 107 height 38
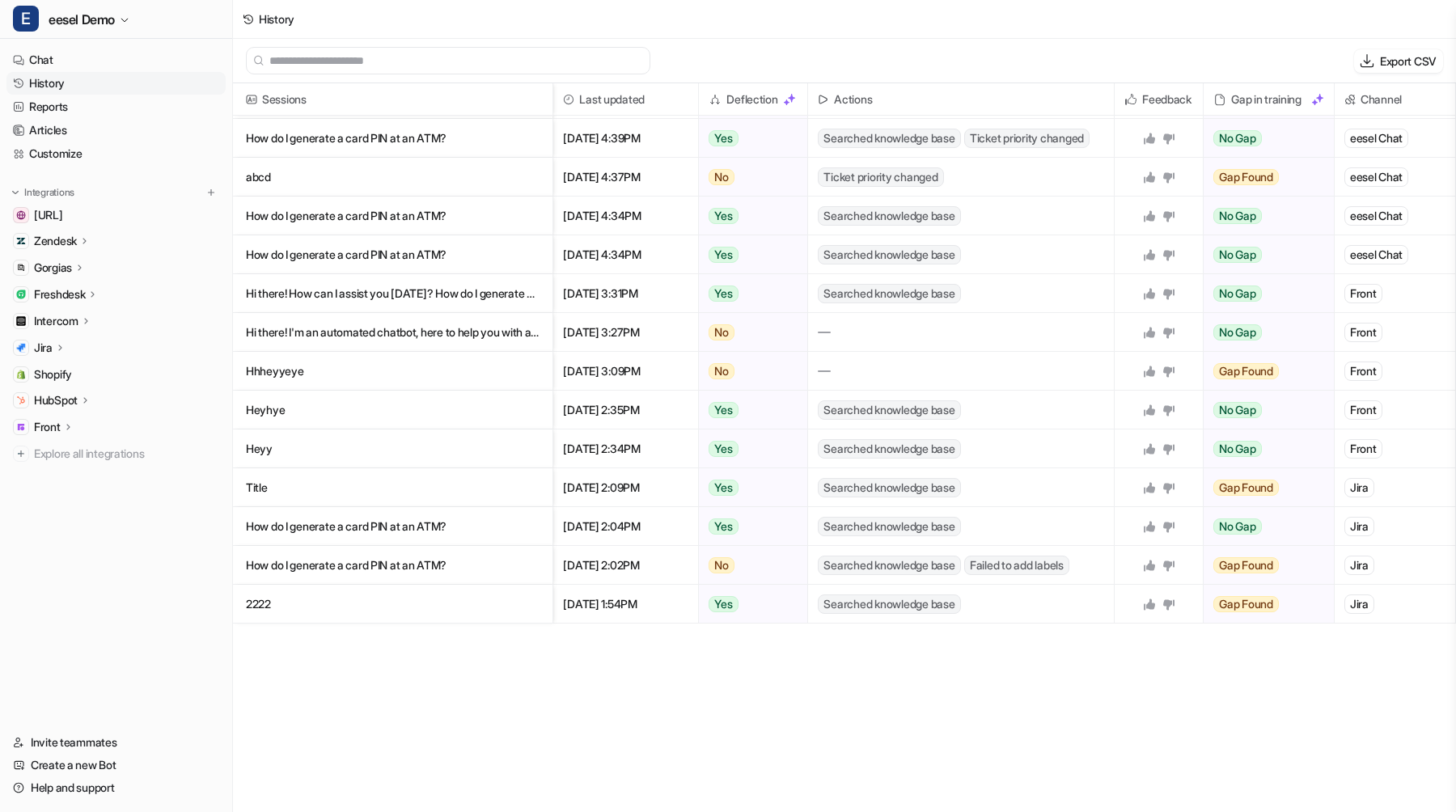
scroll to position [699, 0]
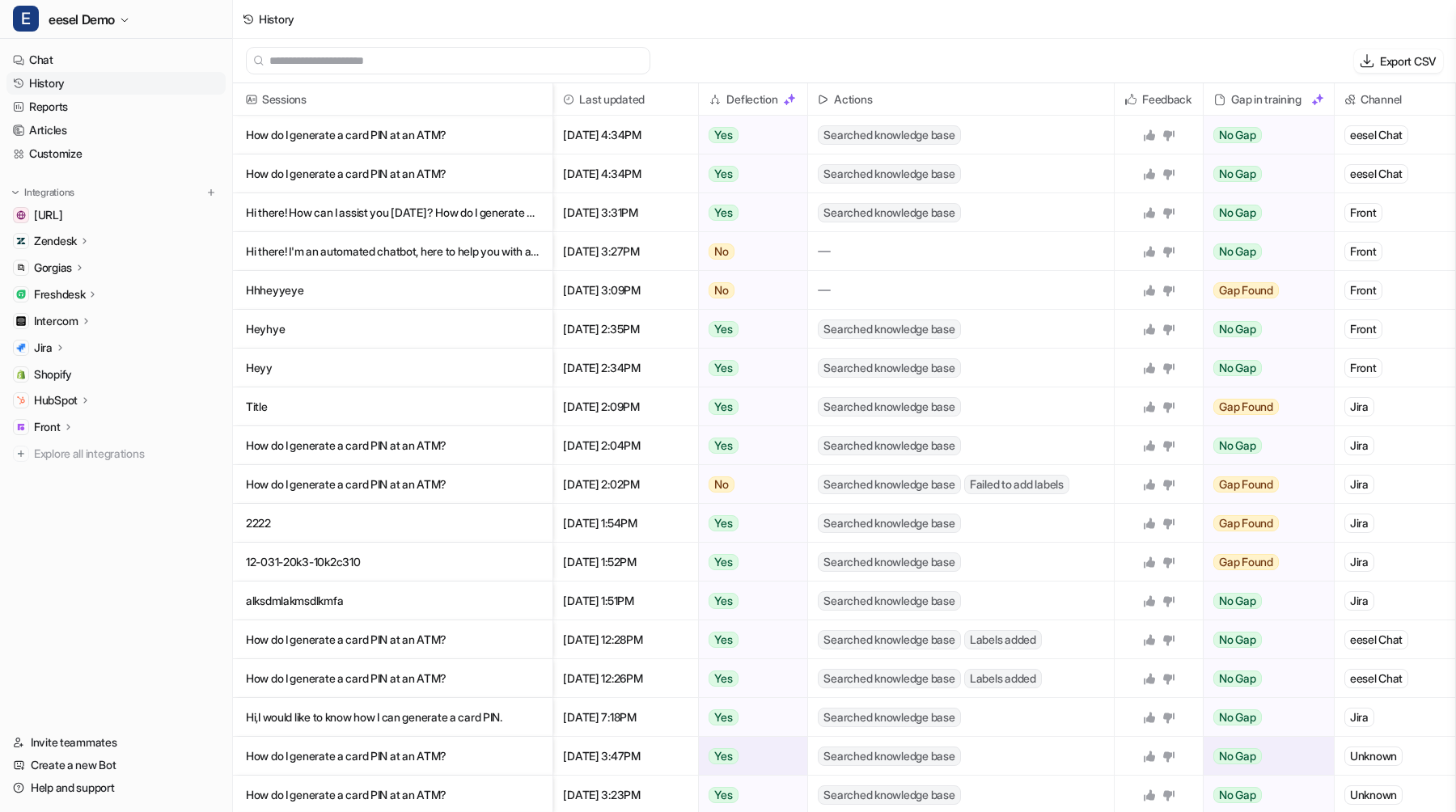
click at [1373, 762] on div "Unknown" at bounding box center [1373, 756] width 59 height 20
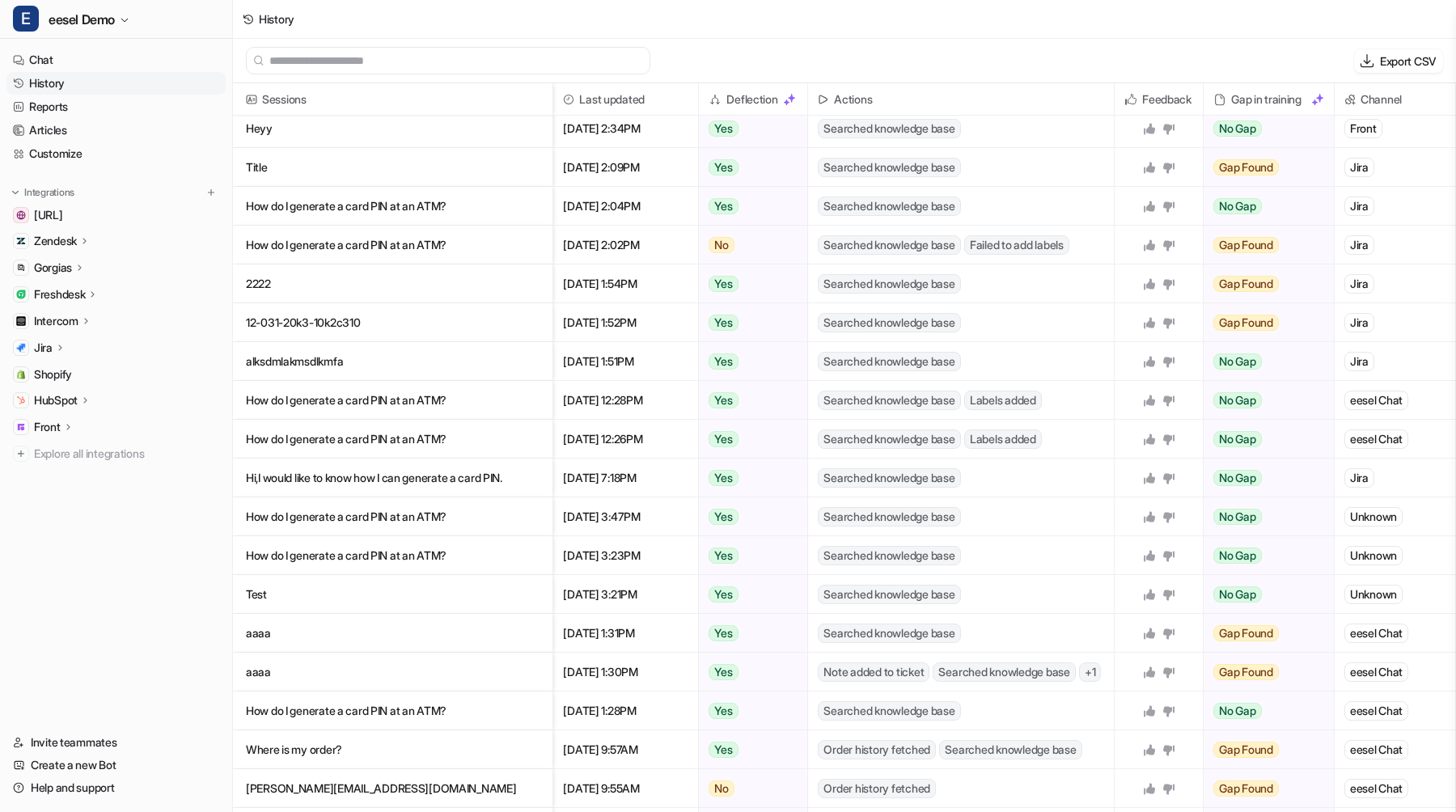
scroll to position [936, 0]
click at [388, 511] on p "How do I generate a card PIN at an ATM?" at bounding box center [392, 518] width 294 height 39
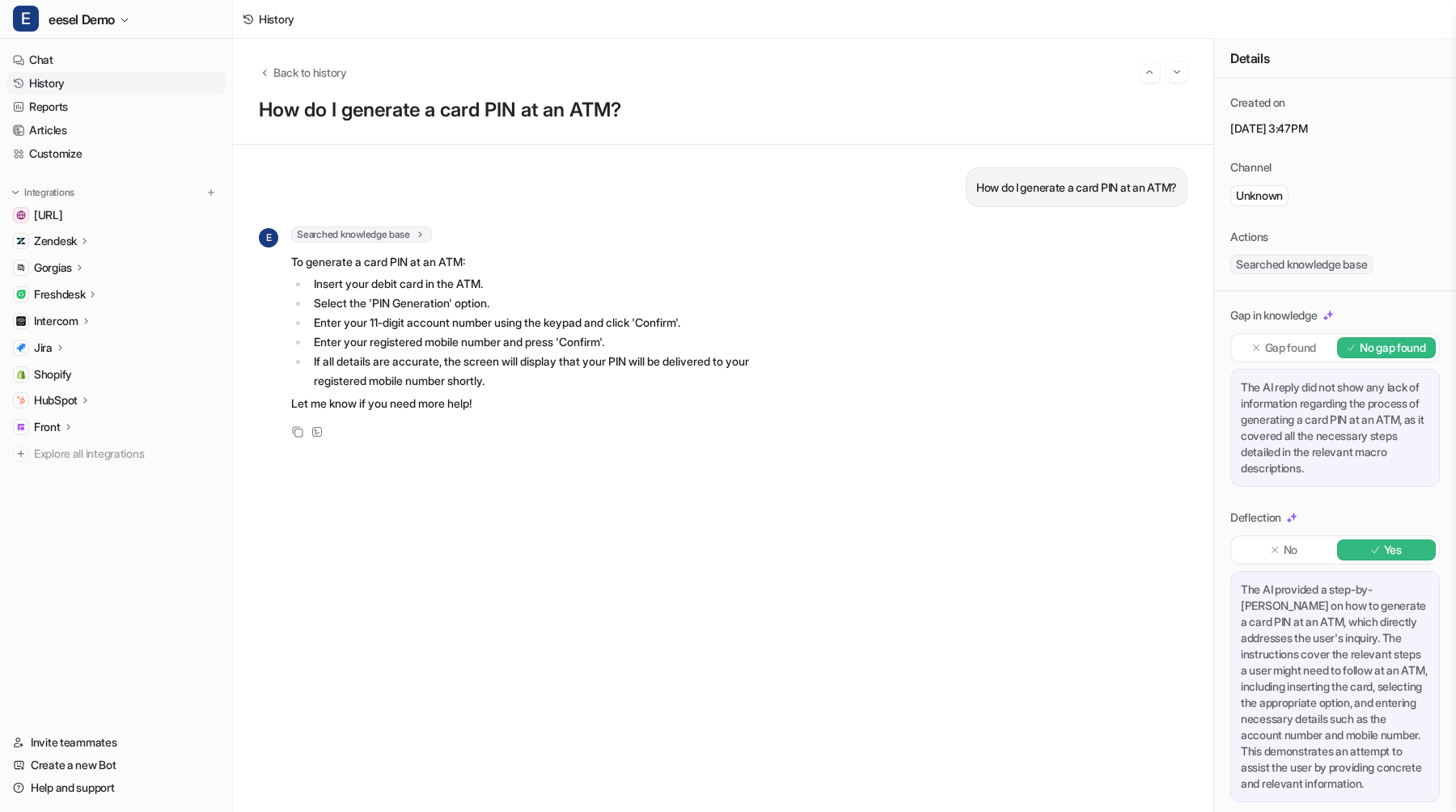
click at [419, 233] on span "Searched knowledge base" at bounding box center [361, 235] width 140 height 16
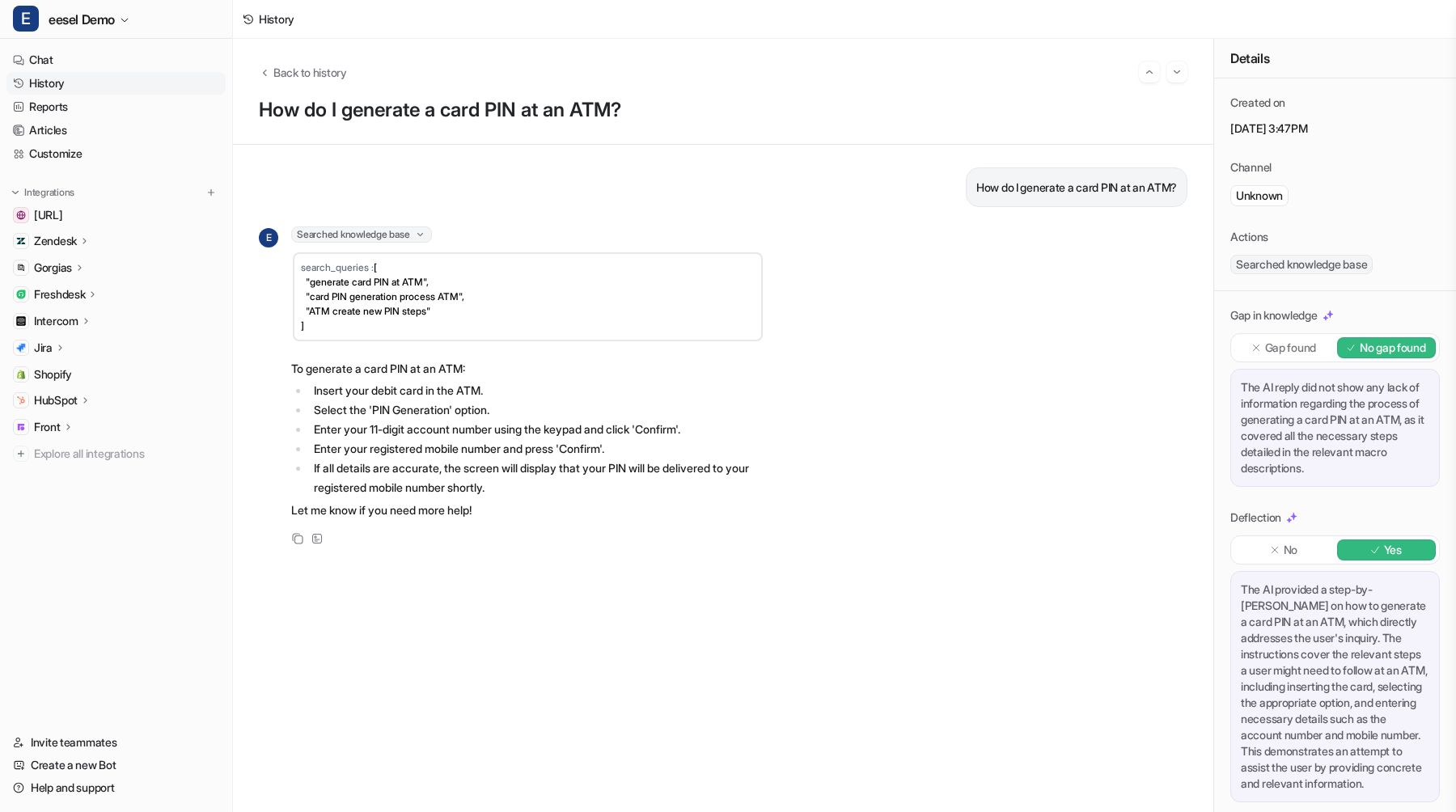
click at [419, 233] on span "Searched knowledge base" at bounding box center [361, 235] width 140 height 16
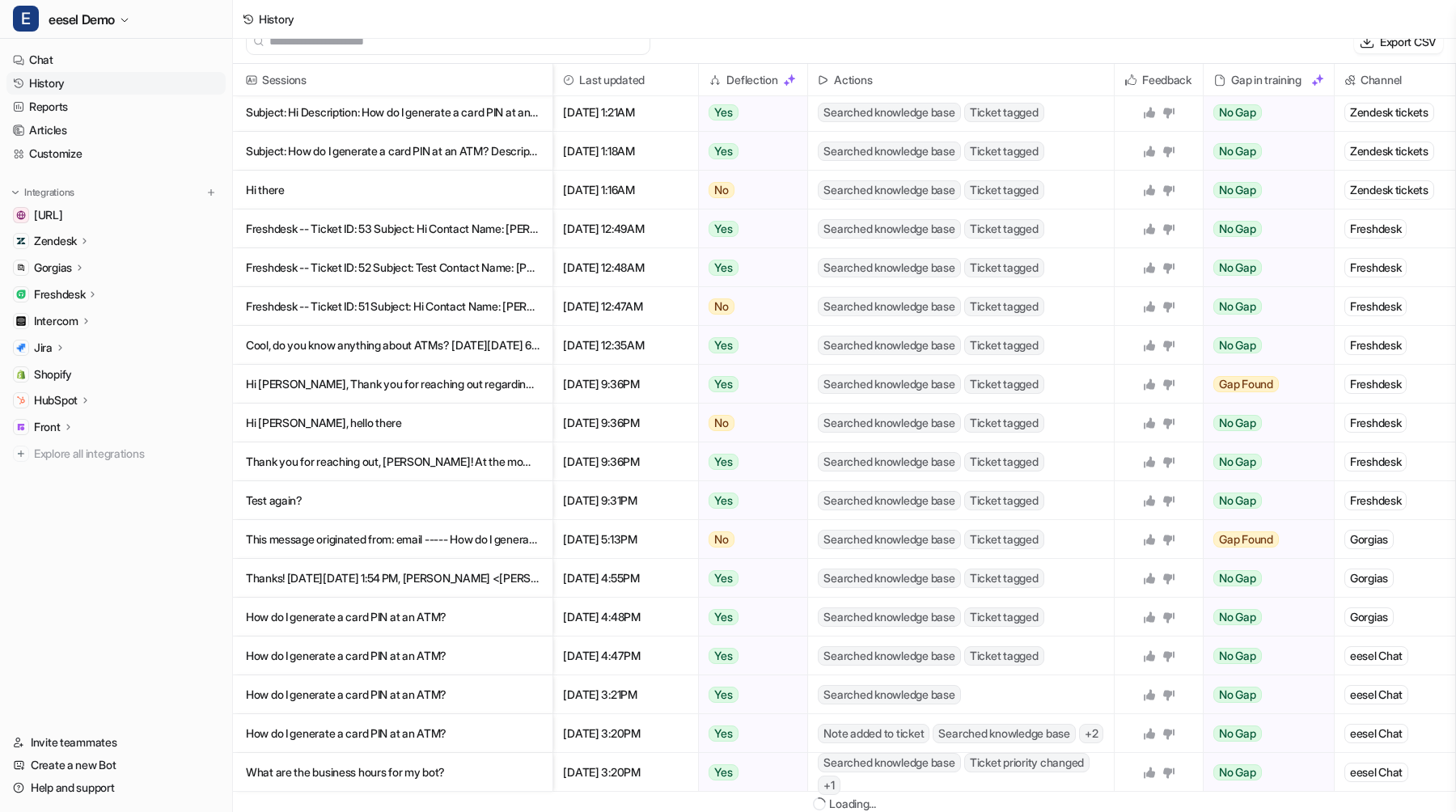
scroll to position [2, 0]
